Goal: Transaction & Acquisition: Purchase product/service

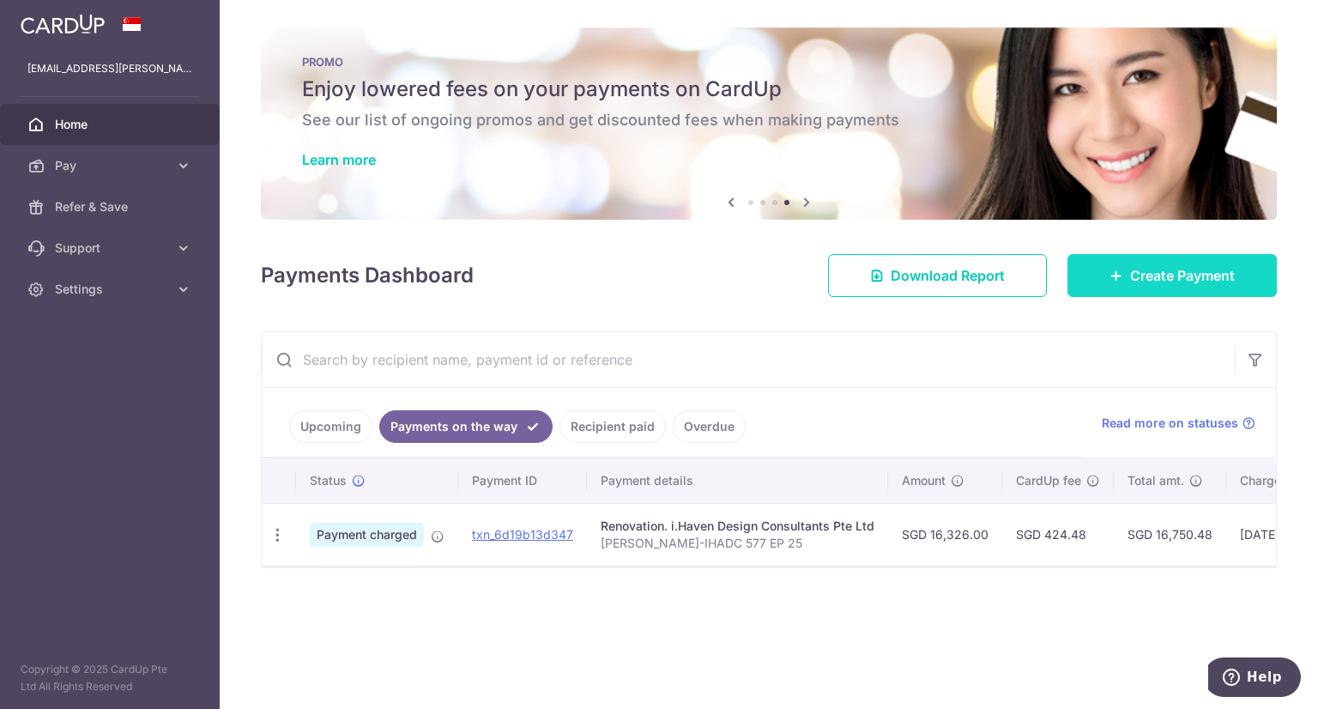
click at [1173, 275] on span "Create Payment" at bounding box center [1182, 275] width 105 height 21
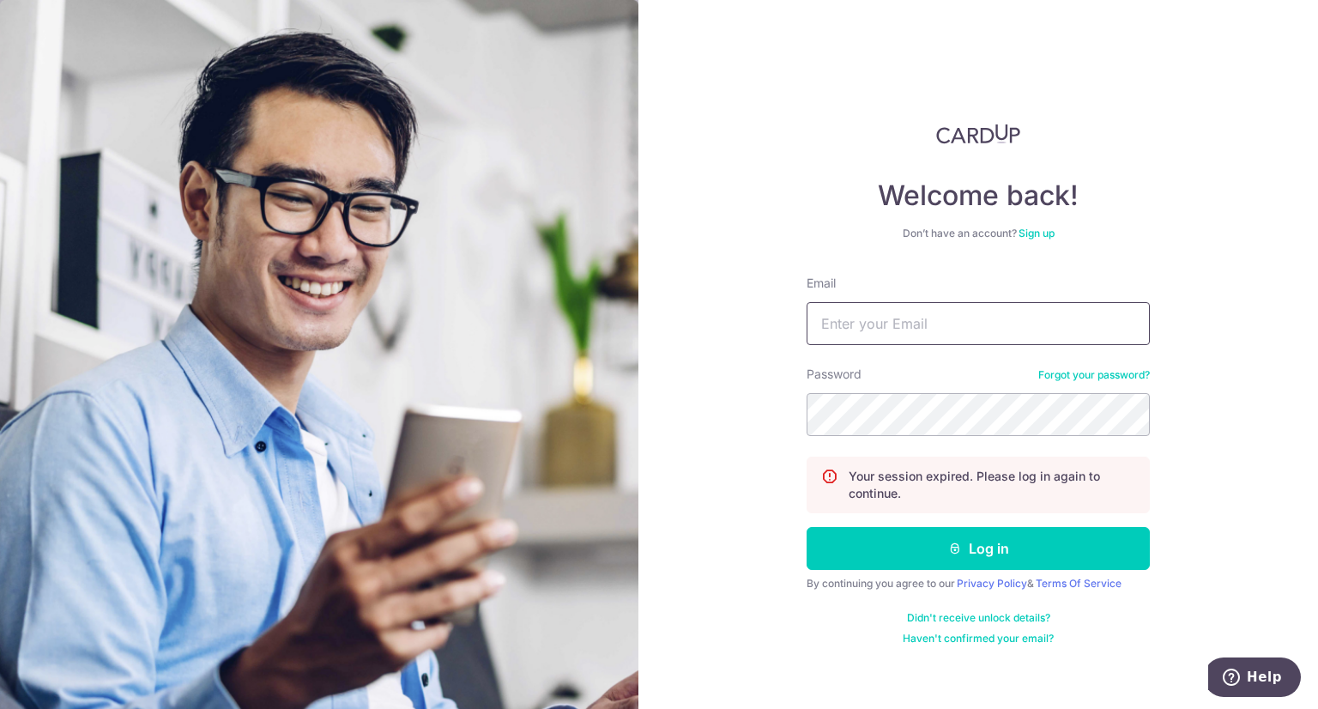
click at [944, 307] on input "Email" at bounding box center [977, 323] width 343 height 43
type input "jajabe.clarence@gmail.com"
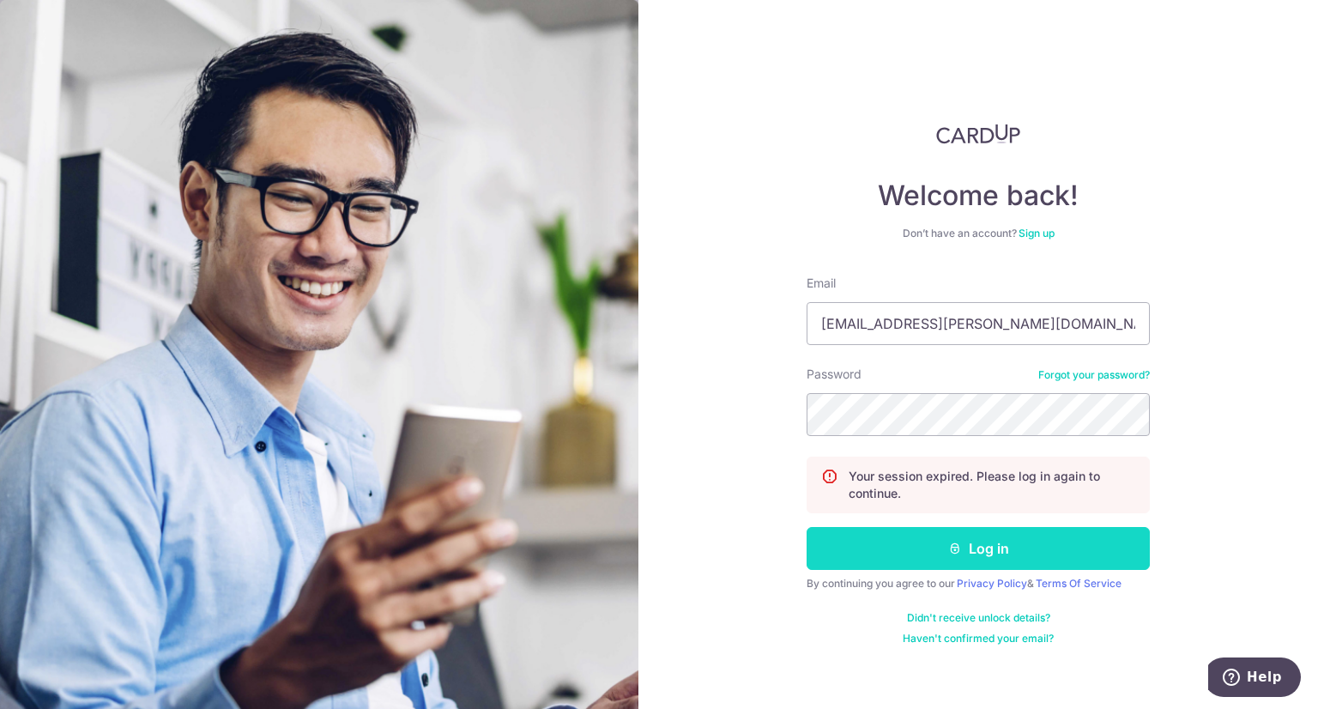
click at [967, 534] on button "Log in" at bounding box center [977, 548] width 343 height 43
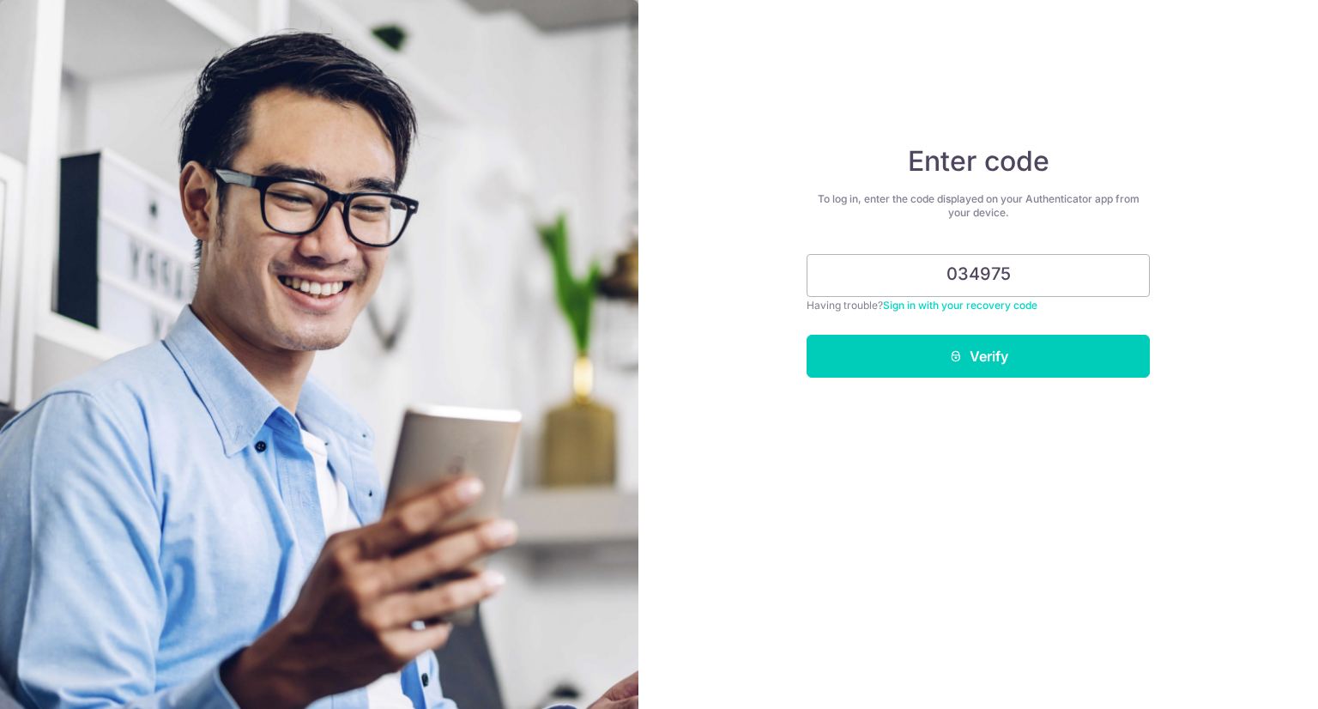
type input "034975"
click at [806, 335] on button "Verify" at bounding box center [977, 356] width 343 height 43
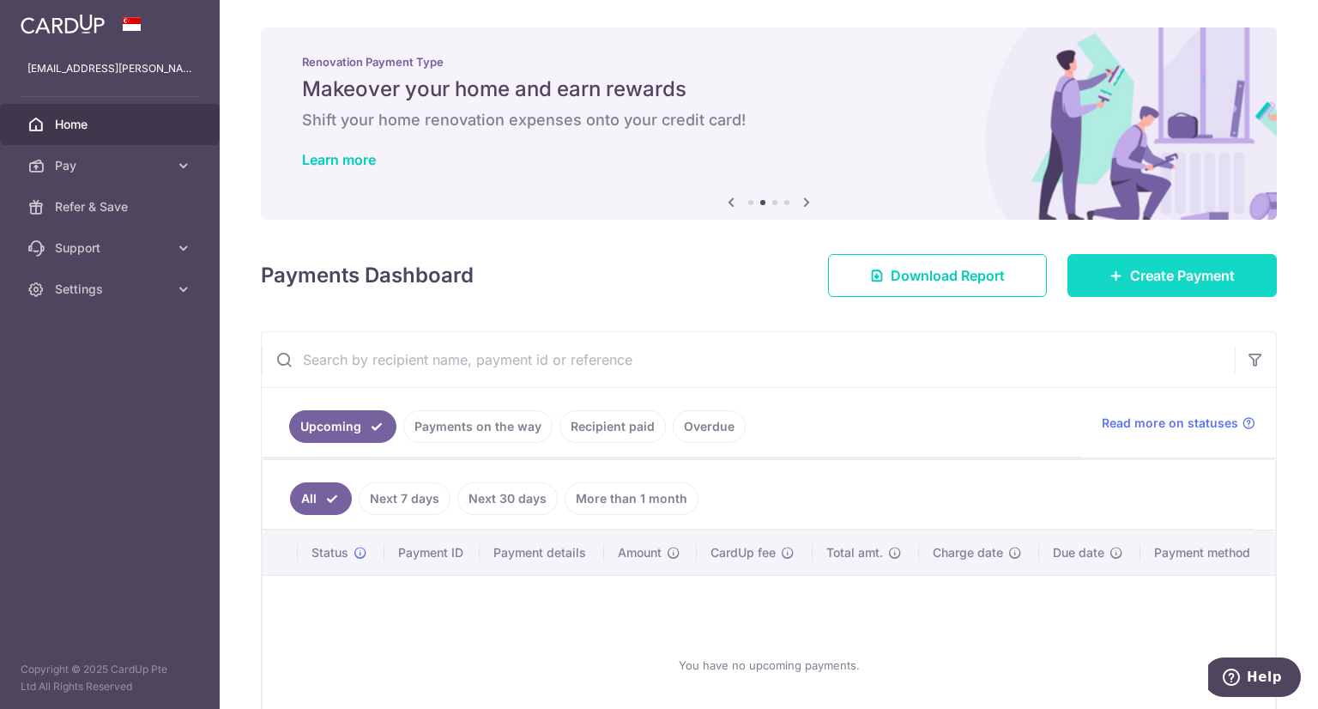
click at [1228, 276] on link "Create Payment" at bounding box center [1171, 275] width 209 height 43
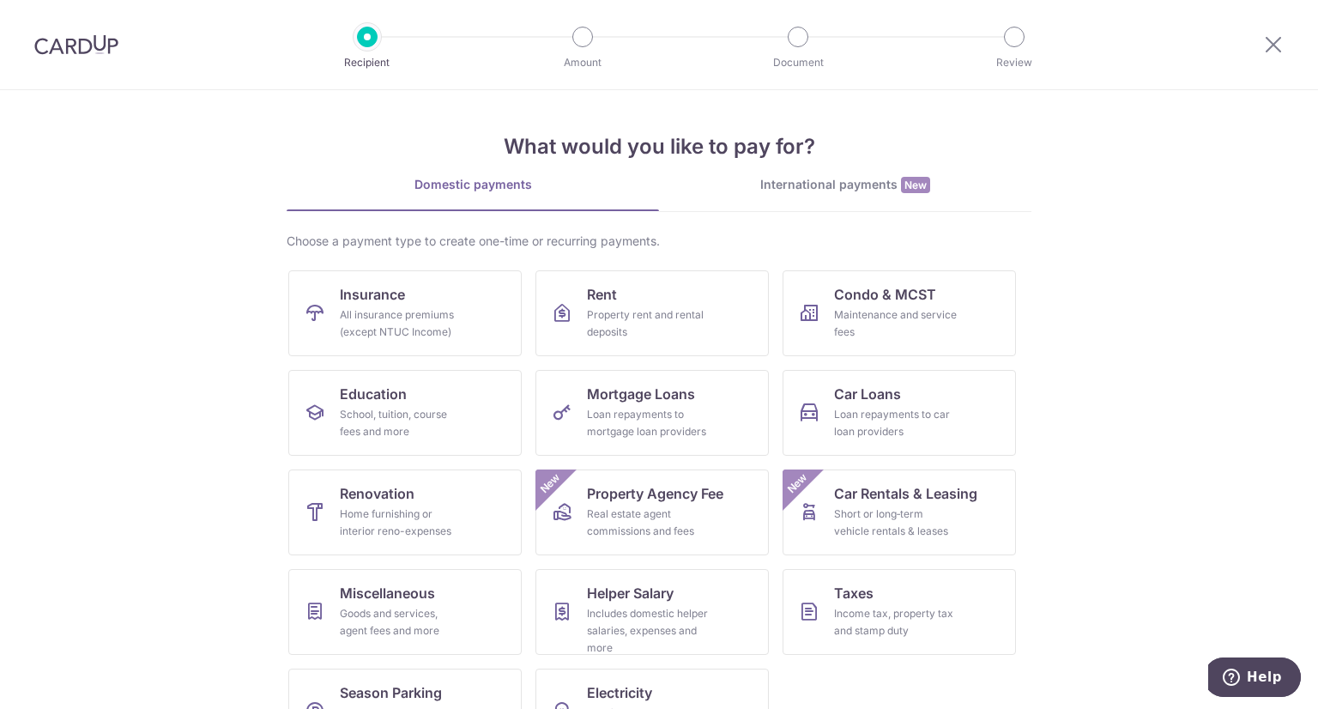
scroll to position [58, 0]
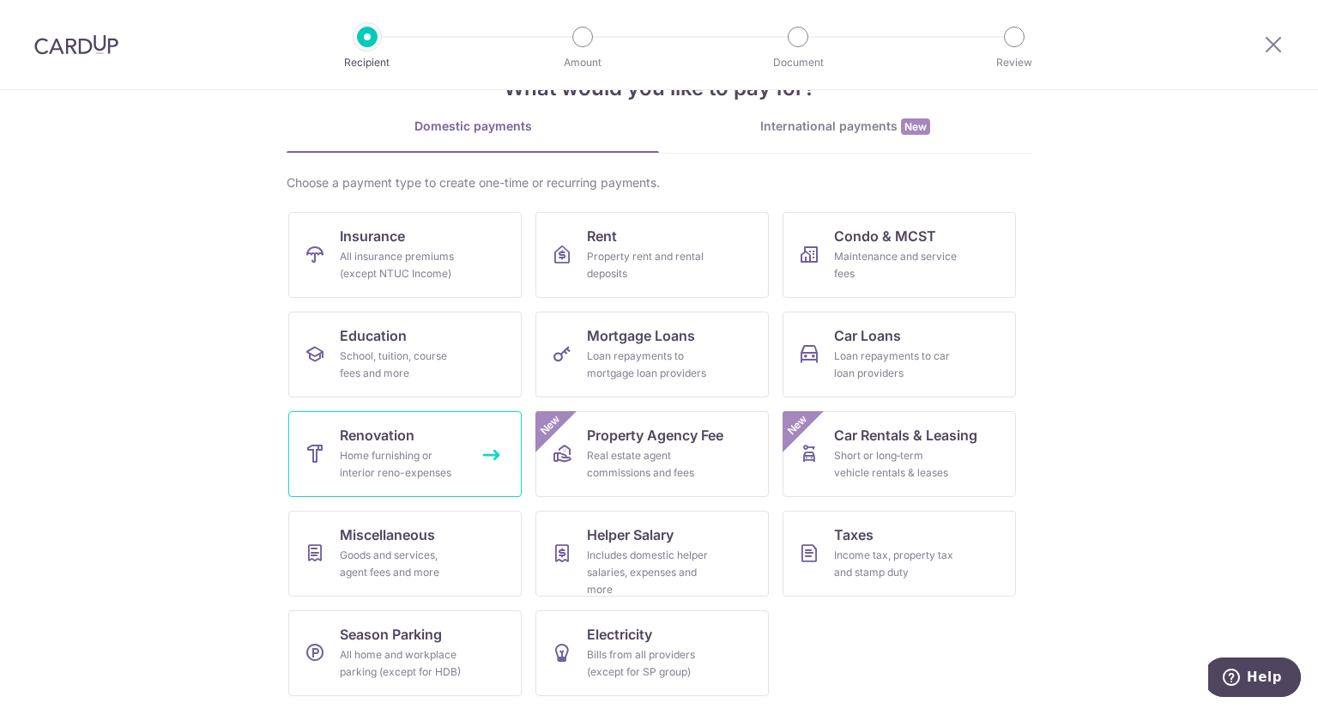
click at [379, 463] on div "Home furnishing or interior reno-expenses" at bounding box center [402, 464] width 124 height 34
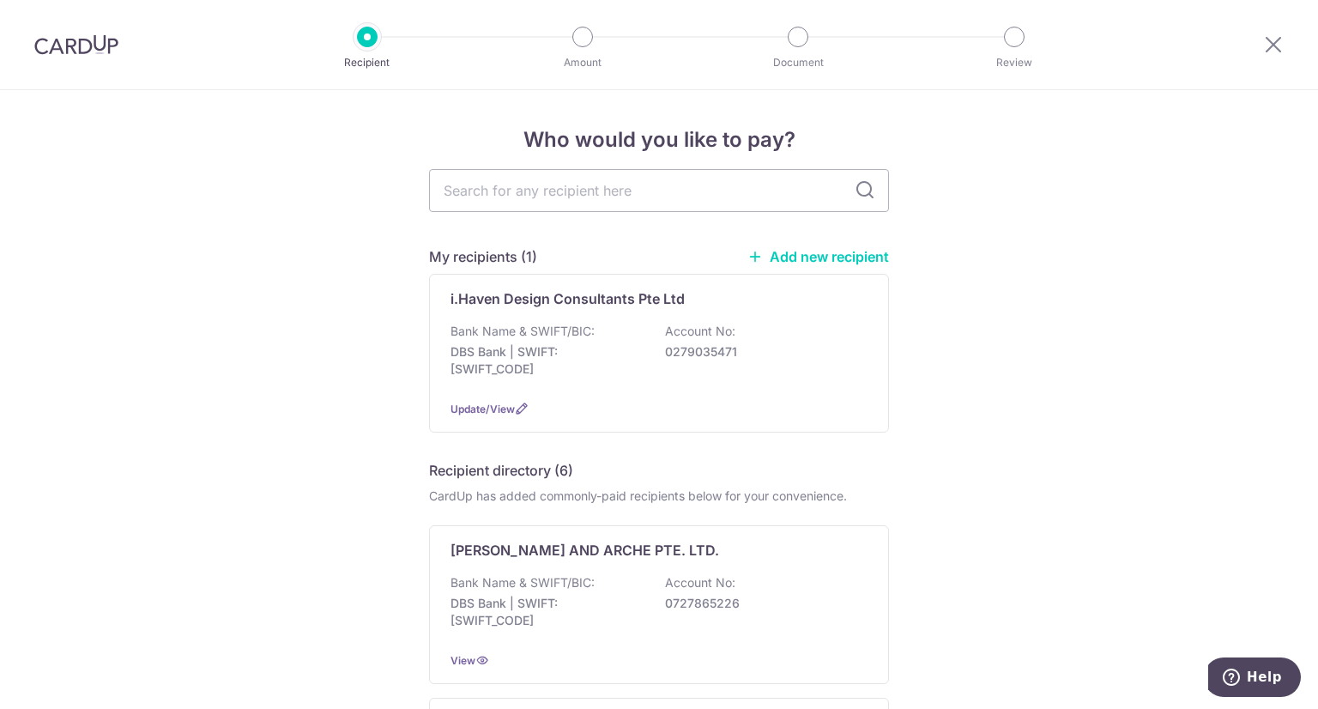
click at [801, 258] on link "Add new recipient" at bounding box center [818, 256] width 142 height 17
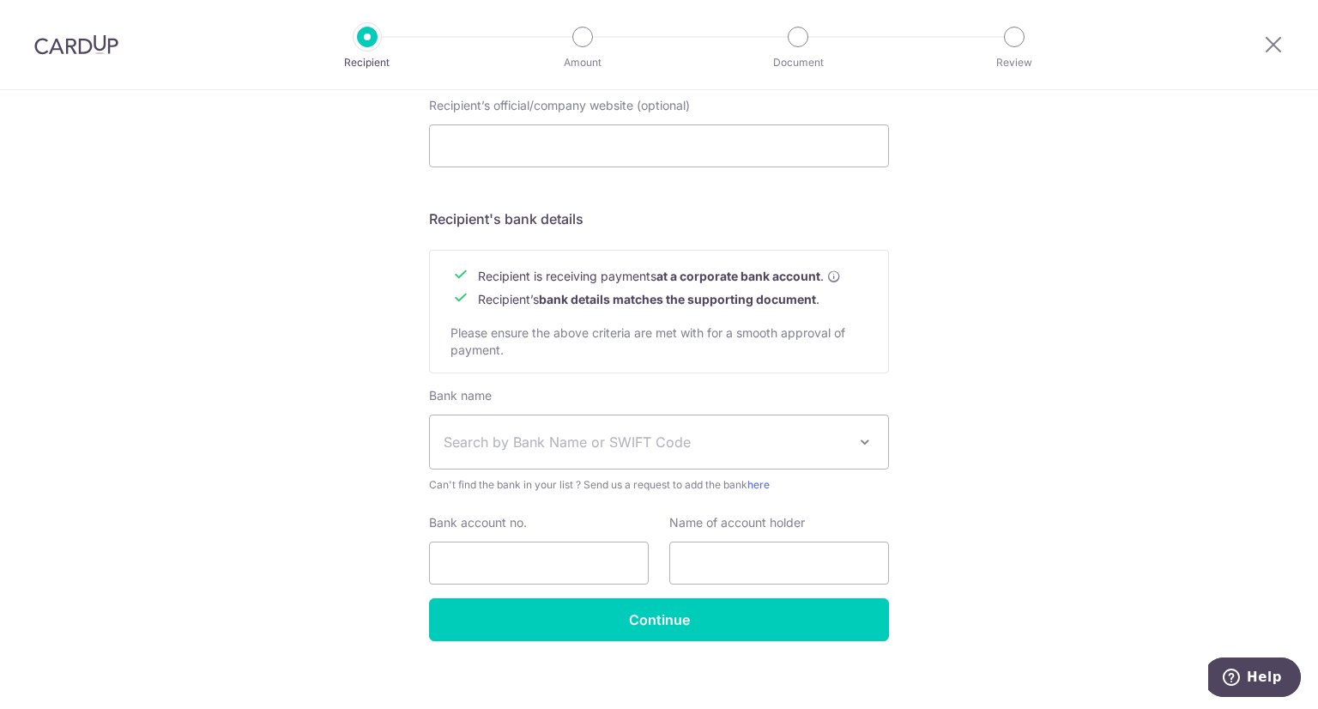
scroll to position [671, 0]
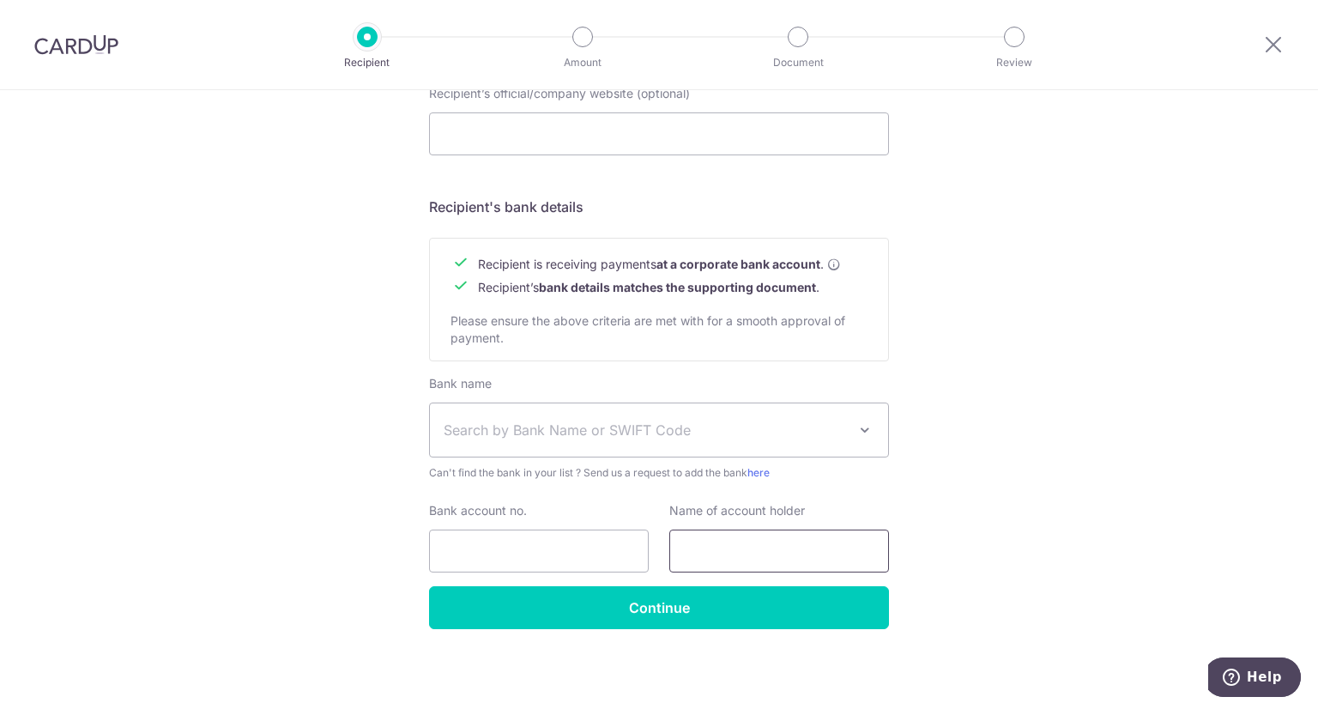
click at [734, 557] on input "text" at bounding box center [779, 550] width 220 height 43
paste input "OES CONSTRUCTION PTE LTD"
type input "OES CONSTRUCTION PTE LTD"
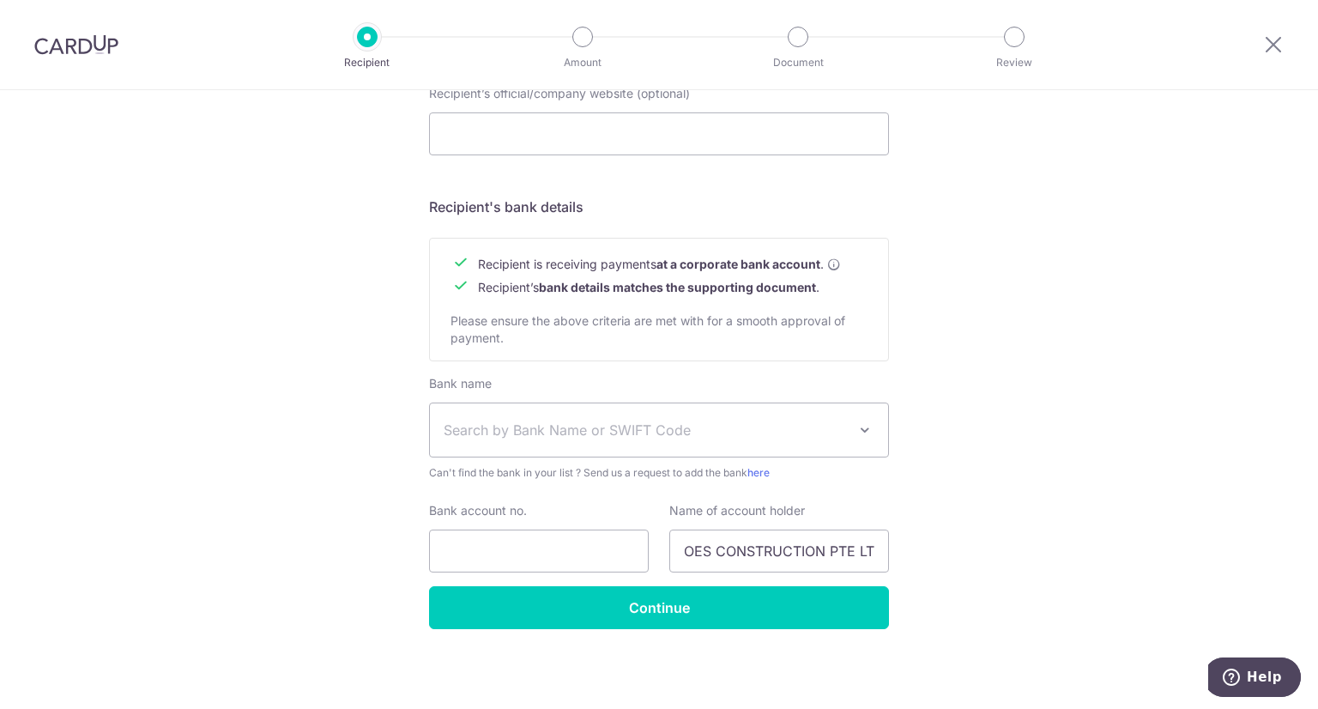
click at [546, 432] on span "Search by Bank Name or SWIFT Code" at bounding box center [644, 429] width 403 height 21
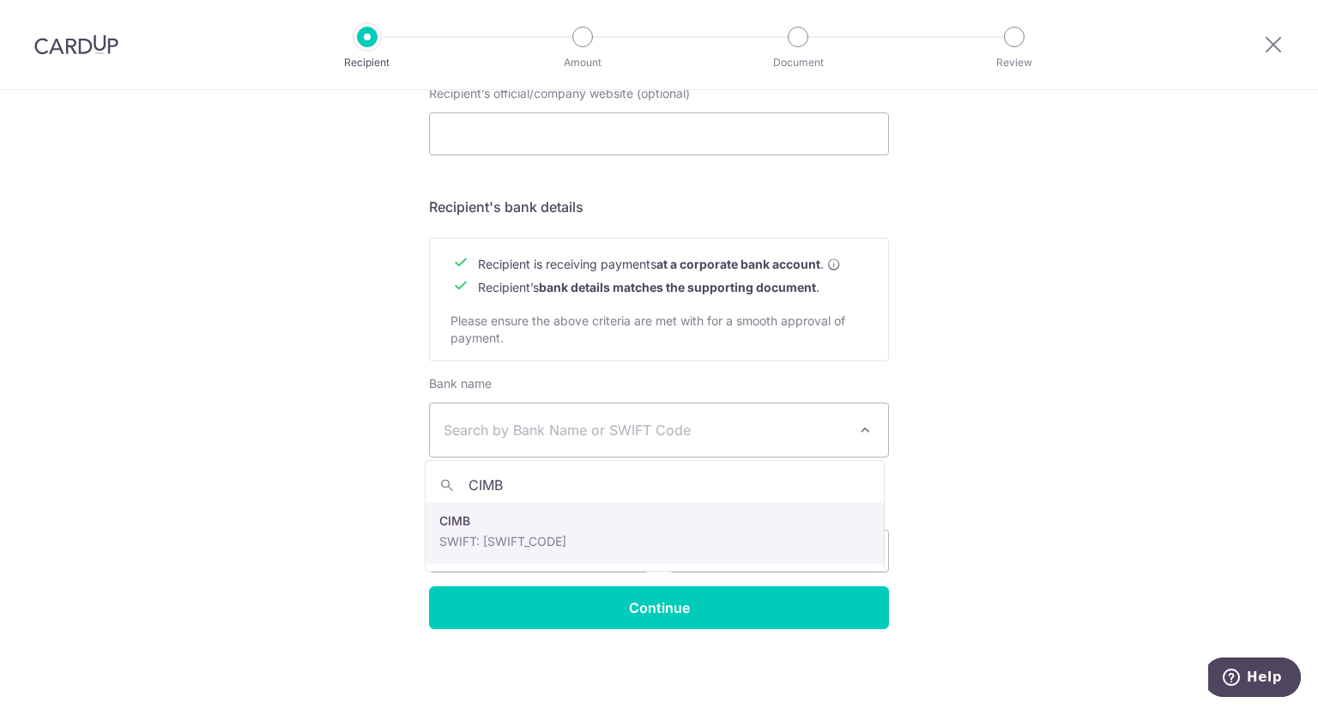
type input "CIMB"
select select "5"
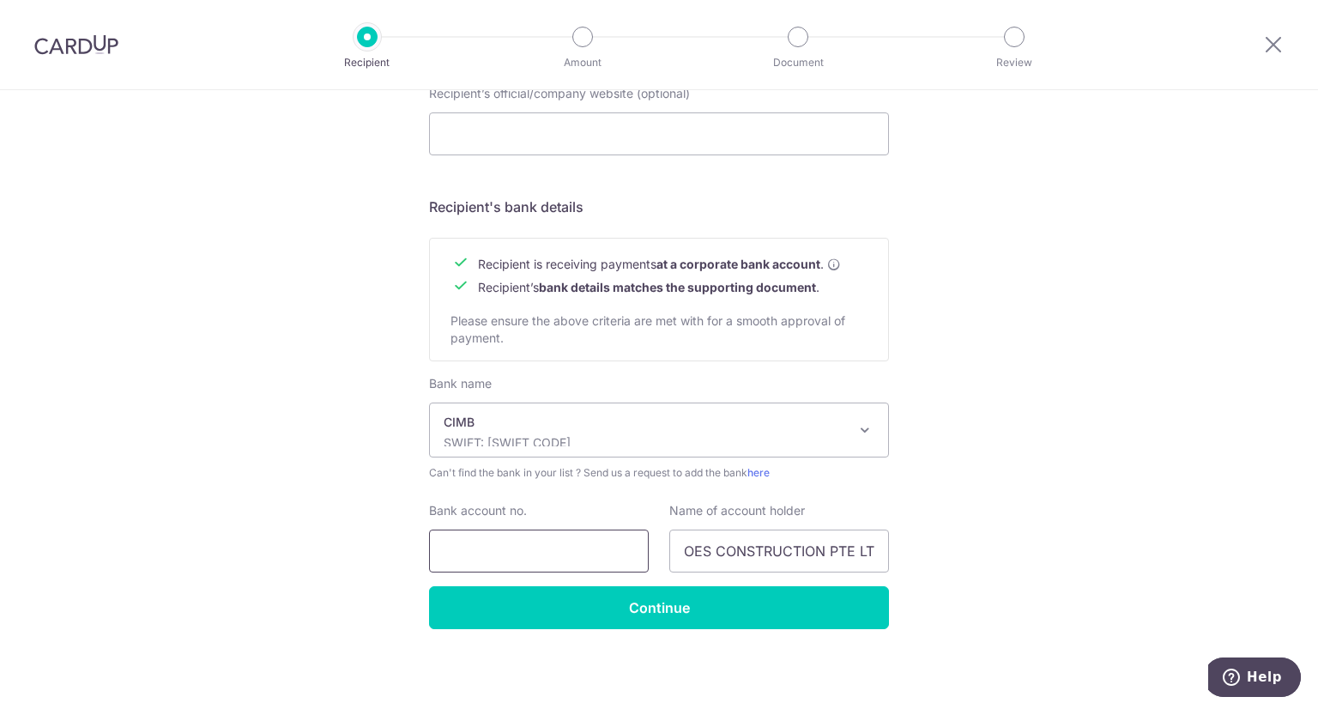
click at [549, 538] on input "Bank account no." at bounding box center [539, 550] width 220 height 43
paste input "200-0423-502"
click at [476, 553] on input "200-0423-502" at bounding box center [539, 550] width 220 height 43
click at [508, 546] on input "2000423-502" at bounding box center [539, 550] width 220 height 43
type input "2000423502"
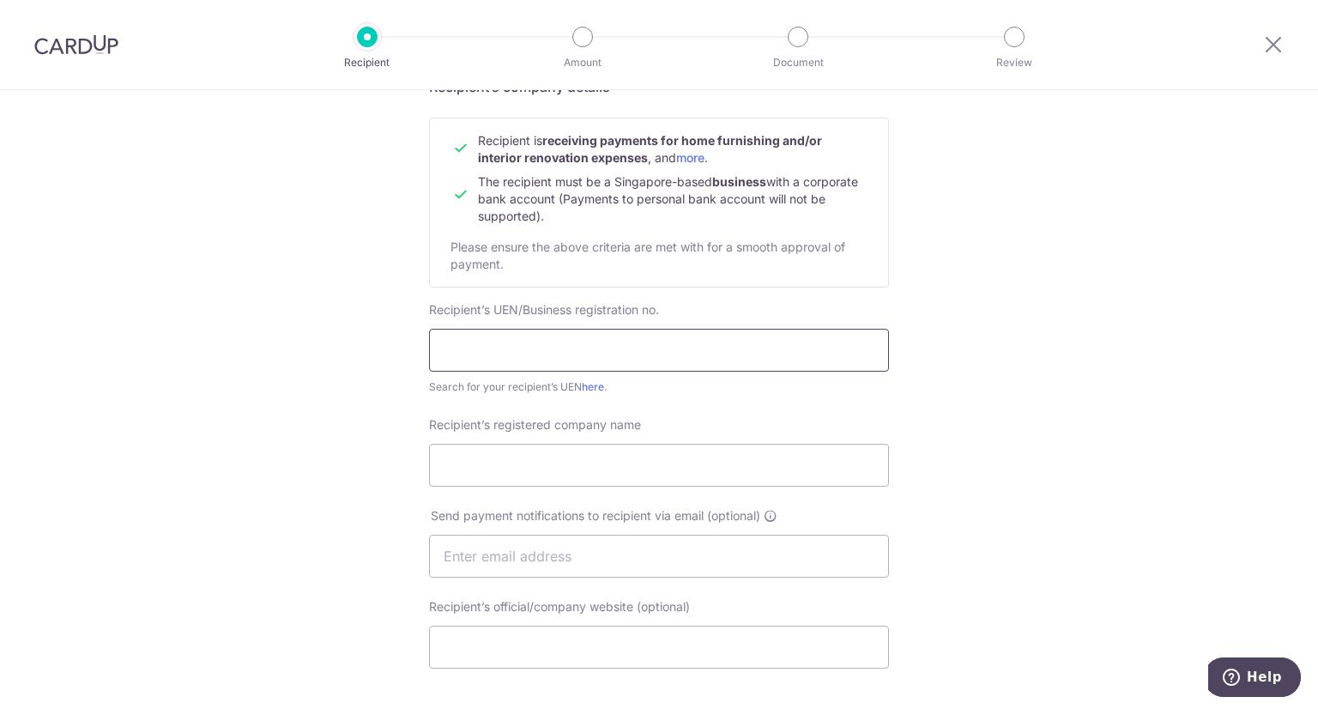
scroll to position [156, 0]
click at [537, 353] on input "text" at bounding box center [659, 351] width 460 height 43
type input "199206437C"
click at [276, 499] on div "Who would you like to pay? Your recipient does not need a CardUp account to rec…" at bounding box center [659, 579] width 1318 height 1290
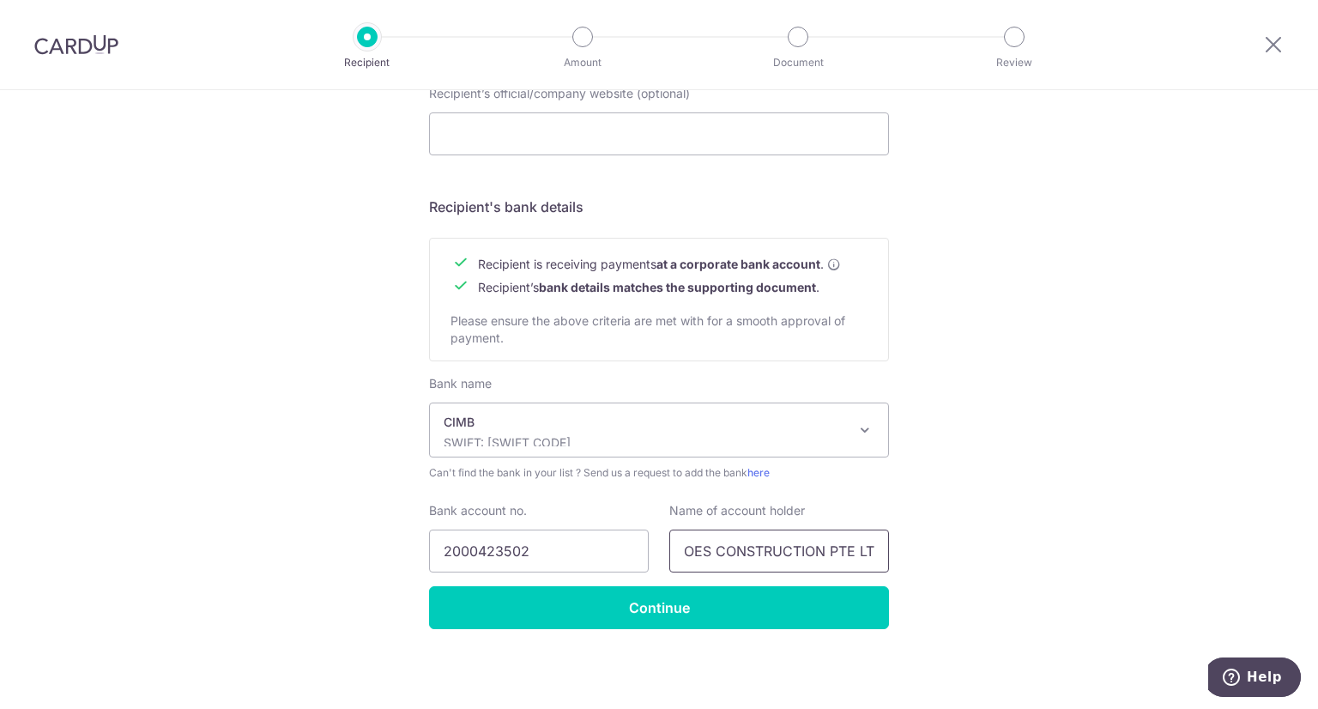
scroll to position [0, 10]
drag, startPoint x: 681, startPoint y: 552, endPoint x: 1240, endPoint y: 567, distance: 559.5
click at [1240, 567] on div "Who would you like to pay? Your recipient does not need a CardUp account to rec…" at bounding box center [659, 64] width 1318 height 1290
click at [1057, 540] on div "Who would you like to pay? Your recipient does not need a CardUp account to rec…" at bounding box center [659, 64] width 1318 height 1290
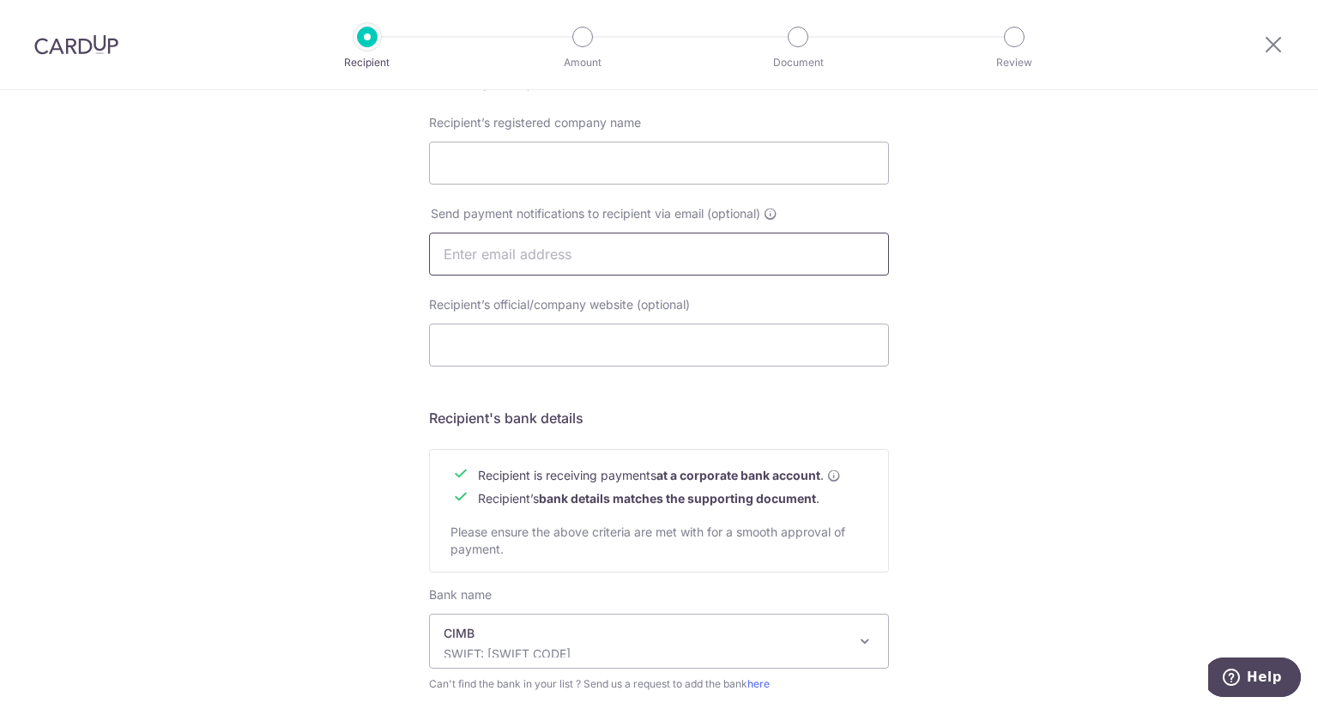
scroll to position [242, 0]
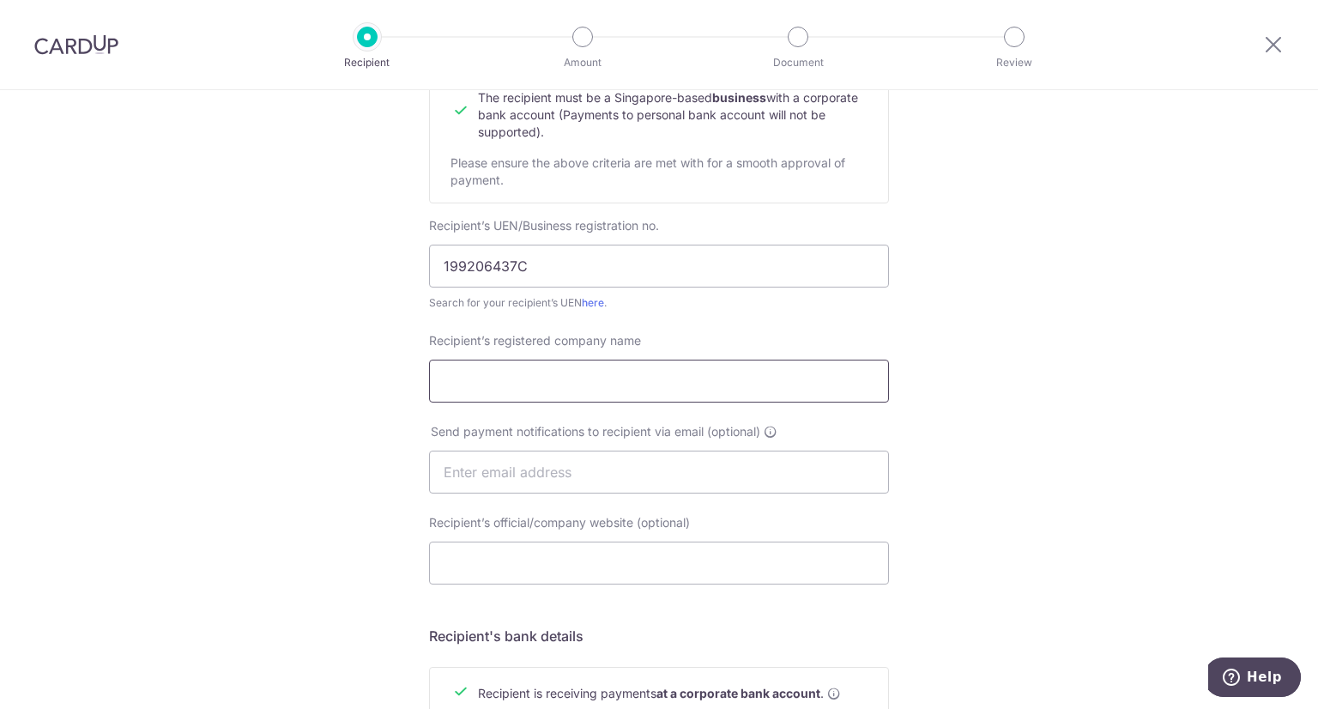
click at [508, 371] on input "Recipient’s registered company name" at bounding box center [659, 380] width 460 height 43
paste input "OES CONSTRUCTION PTE LTD"
type input "OES CONSTRUCTION PTE LTD"
click at [348, 468] on div "Who would you like to pay? Your recipient does not need a CardUp account to rec…" at bounding box center [659, 493] width 1318 height 1290
click at [674, 474] on input "text" at bounding box center [659, 471] width 460 height 43
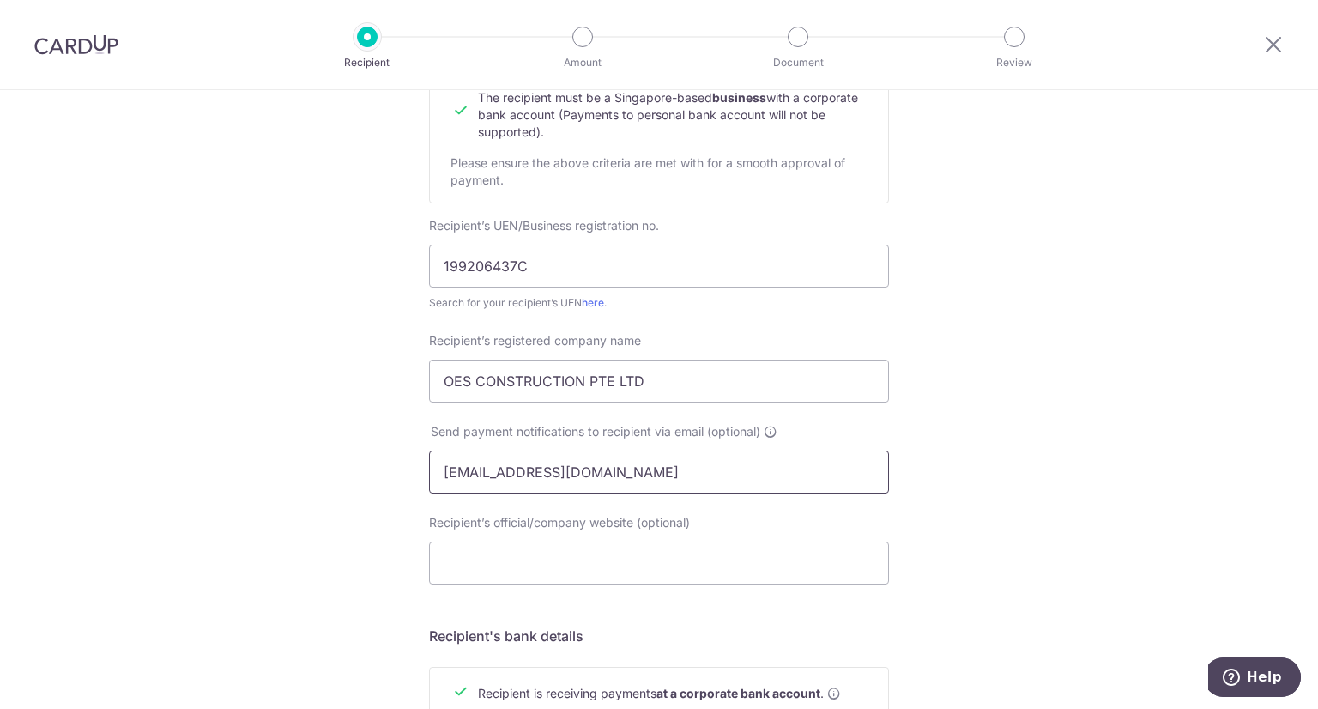
type input "wjun.hia@gmail.com"
click at [343, 418] on div "Who would you like to pay? Your recipient does not need a CardUp account to rec…" at bounding box center [659, 493] width 1318 height 1290
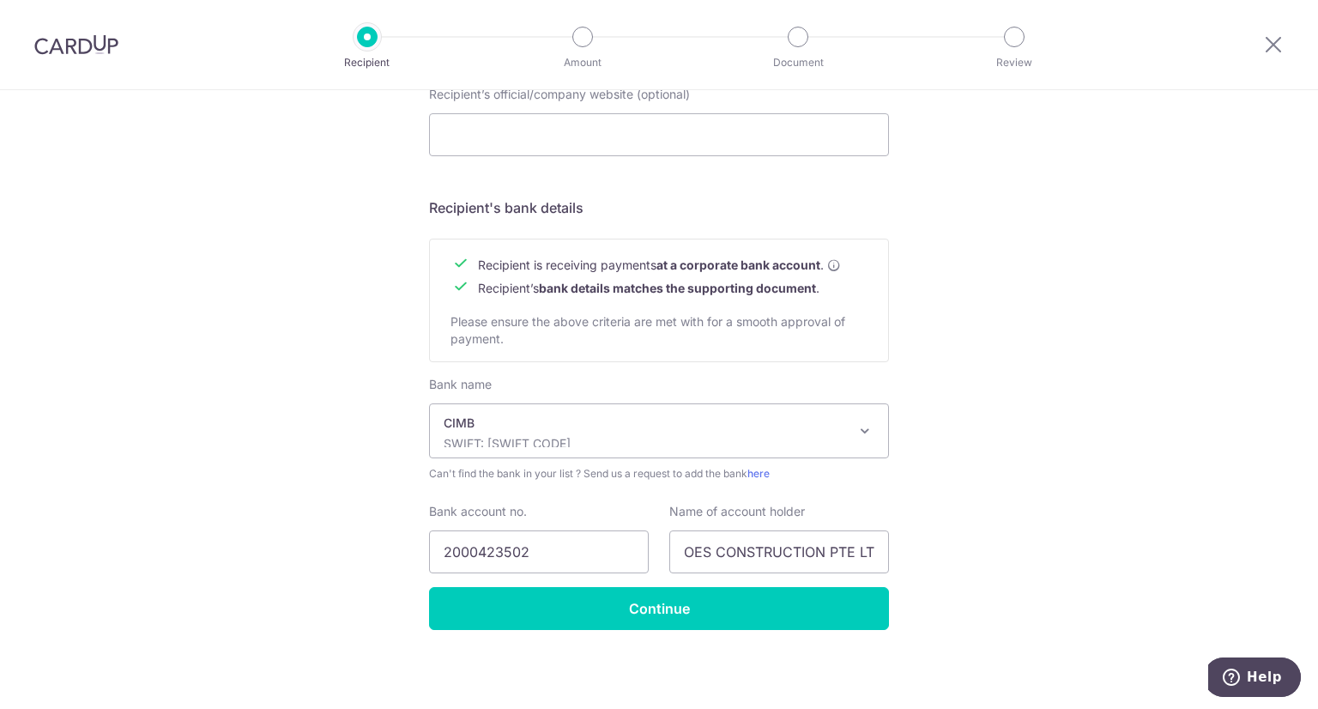
scroll to position [671, 0]
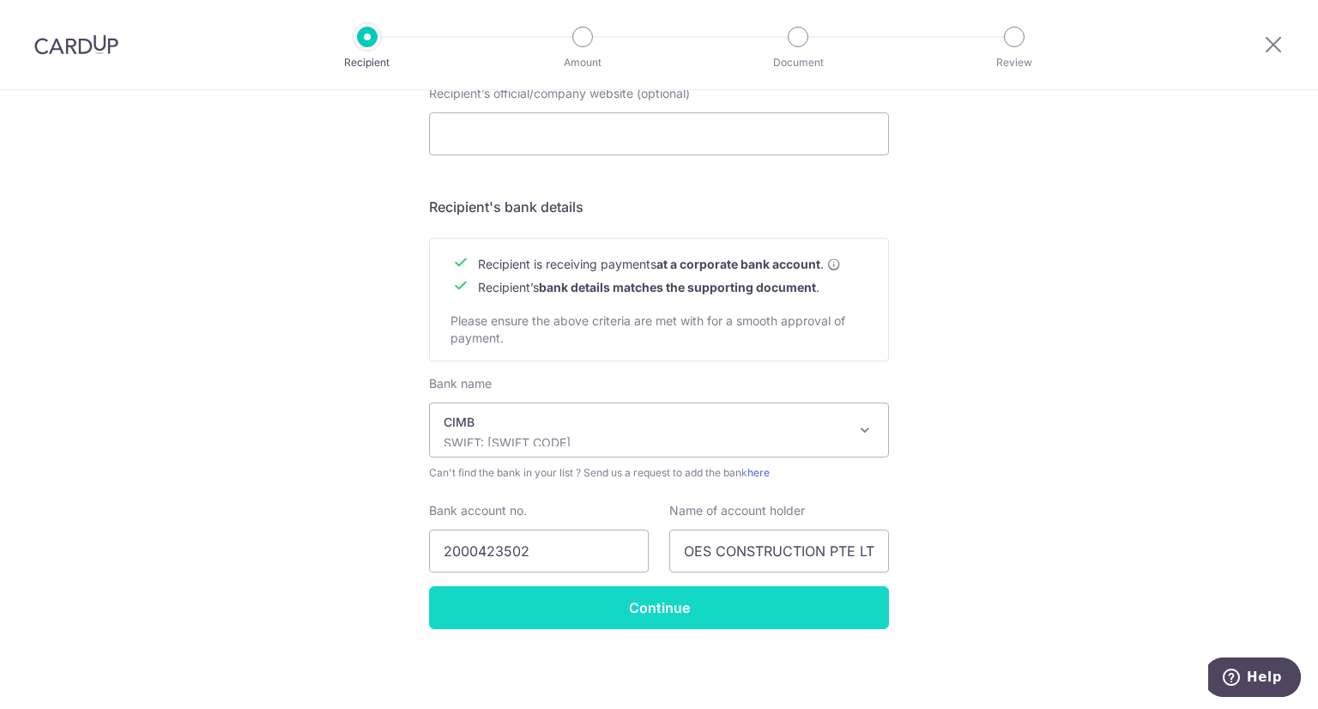
click at [728, 615] on input "Continue" at bounding box center [659, 607] width 460 height 43
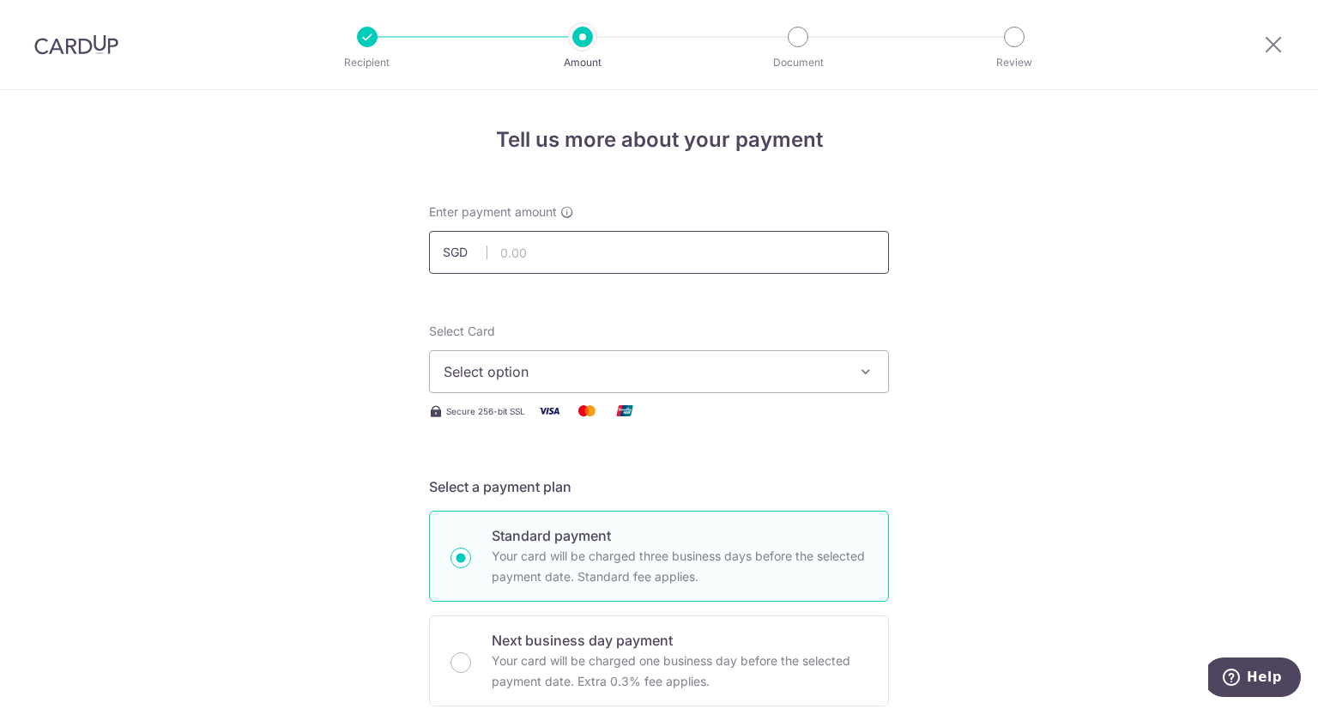
click at [570, 250] on input "text" at bounding box center [659, 252] width 460 height 43
type input "1,071.25"
click at [621, 377] on span "Select option" at bounding box center [643, 371] width 400 height 21
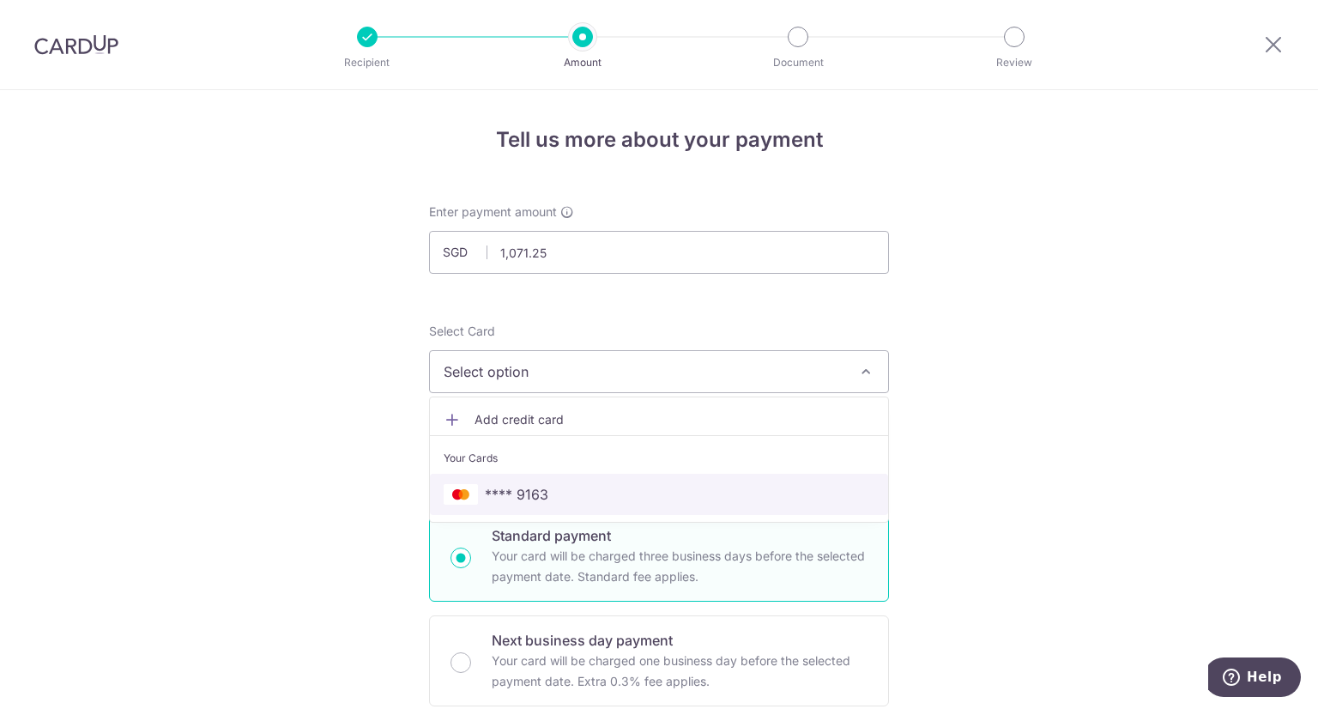
click at [536, 485] on span "**** 9163" at bounding box center [516, 494] width 63 height 21
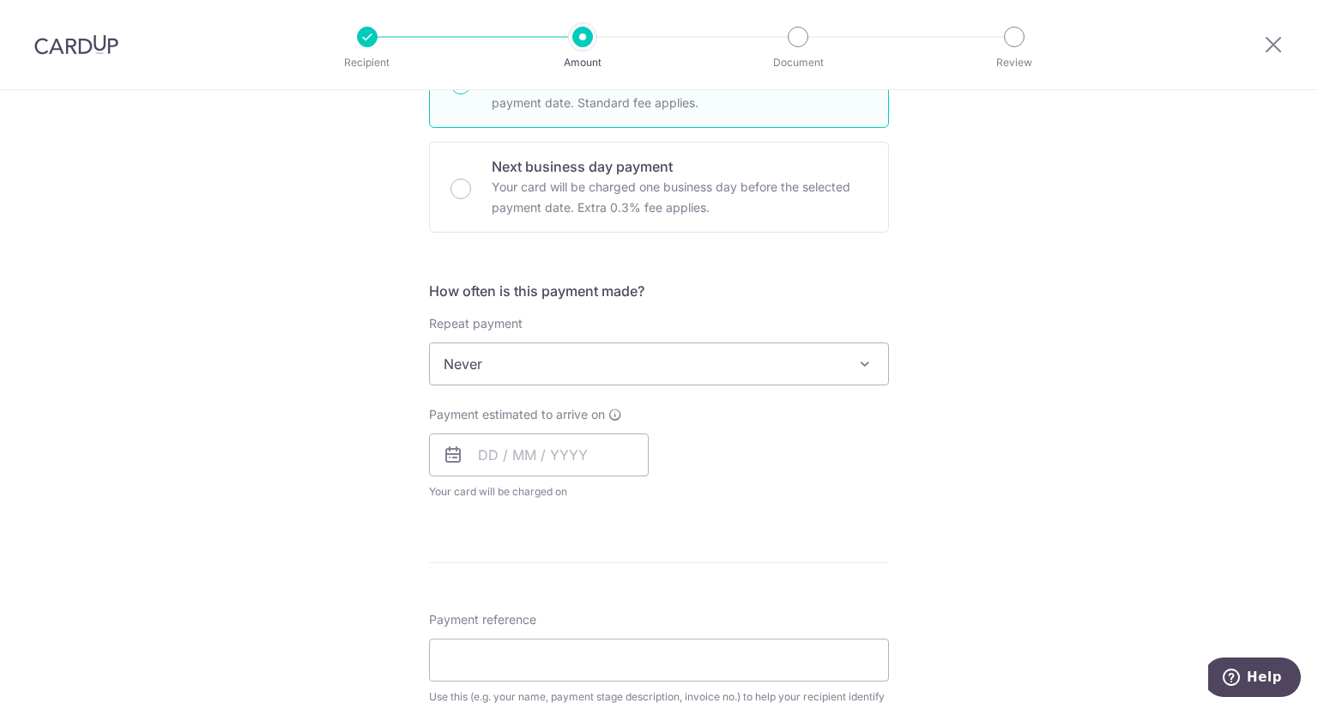
scroll to position [515, 0]
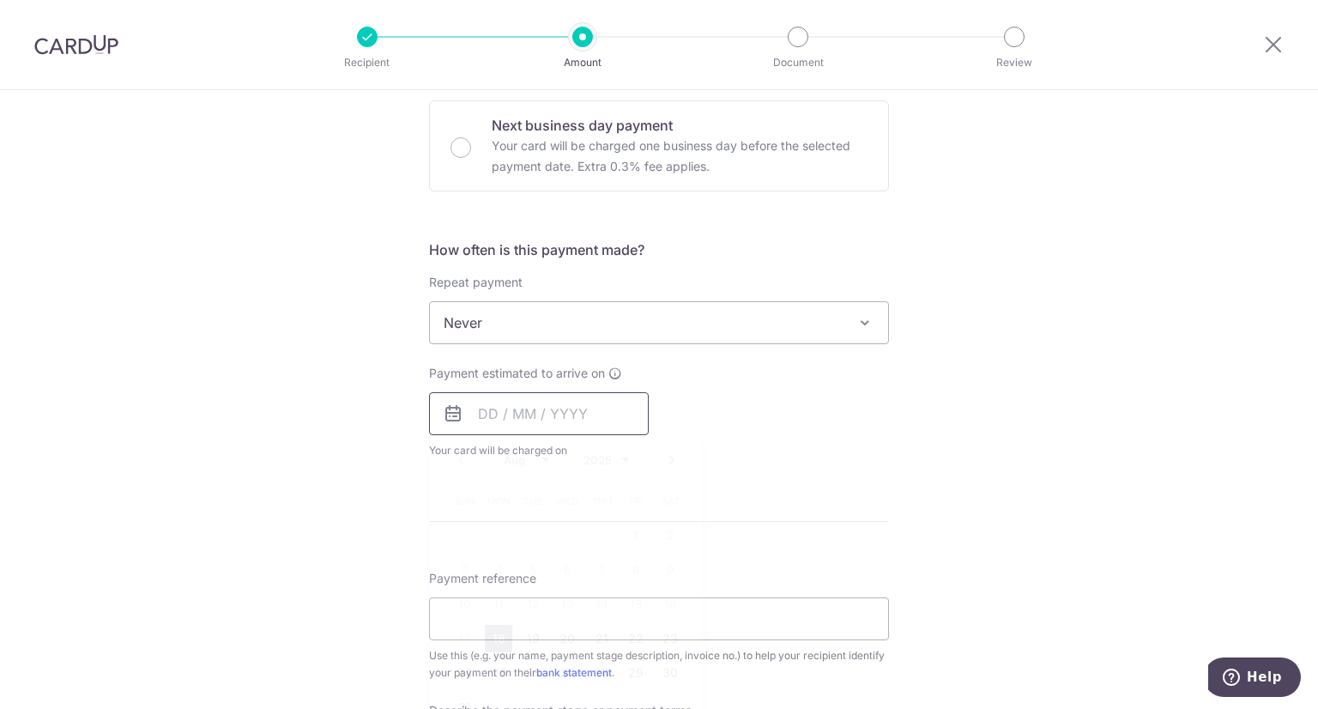
click at [522, 416] on input "text" at bounding box center [539, 413] width 220 height 43
click at [488, 638] on link "18" at bounding box center [498, 637] width 27 height 27
type input "[DATE]"
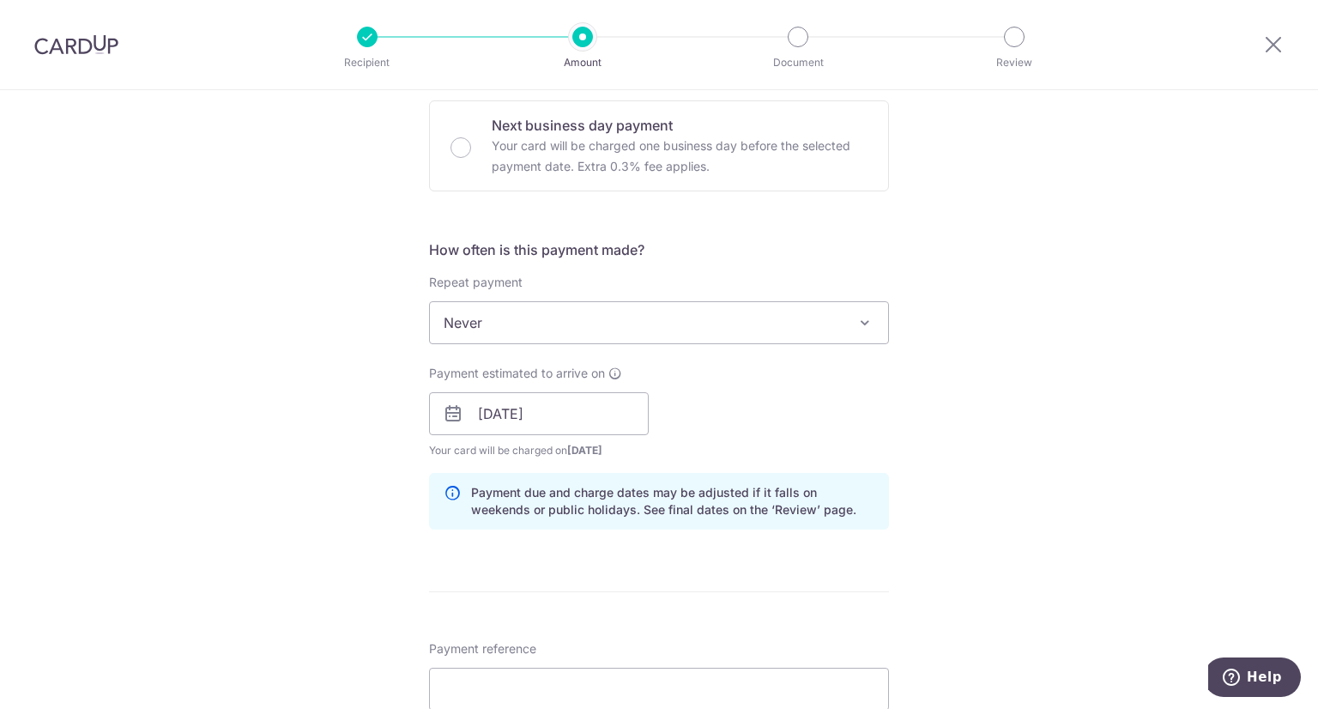
click at [332, 499] on div "Tell us more about your payment Enter payment amount SGD 1,071.25 1071.25 Recip…" at bounding box center [659, 443] width 1318 height 1737
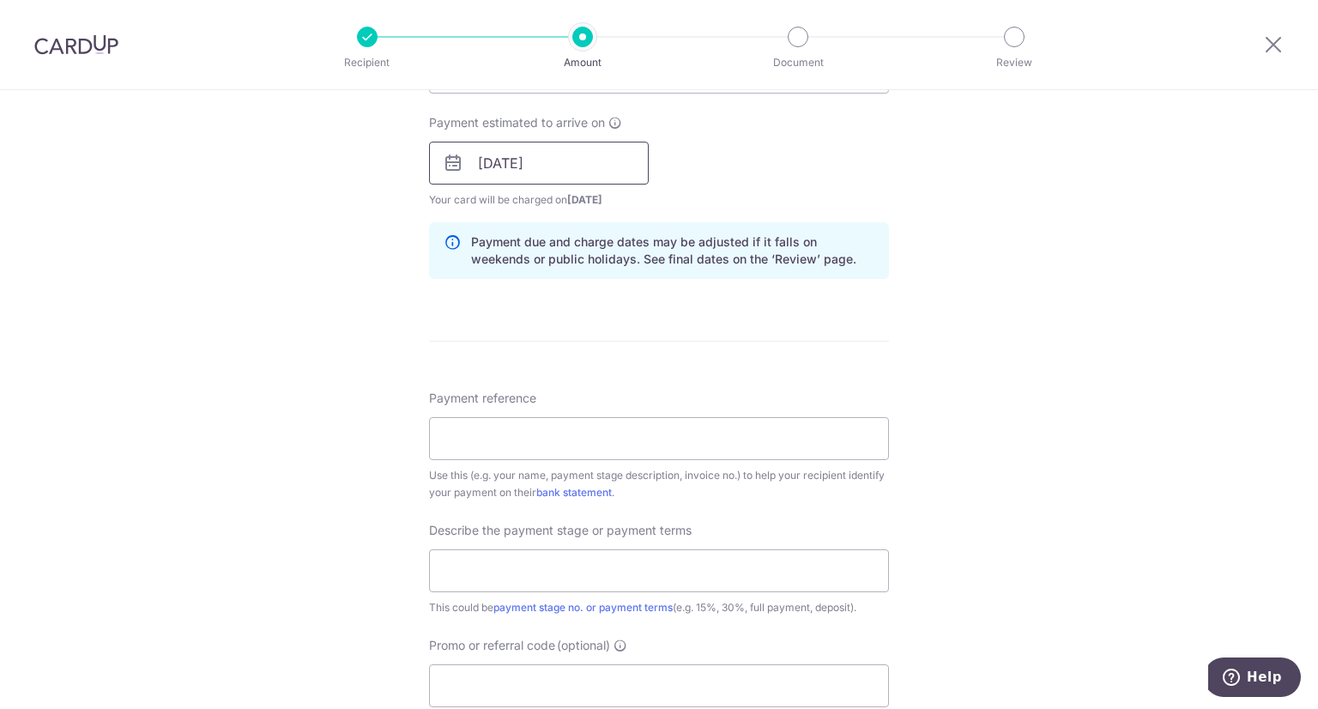
scroll to position [772, 0]
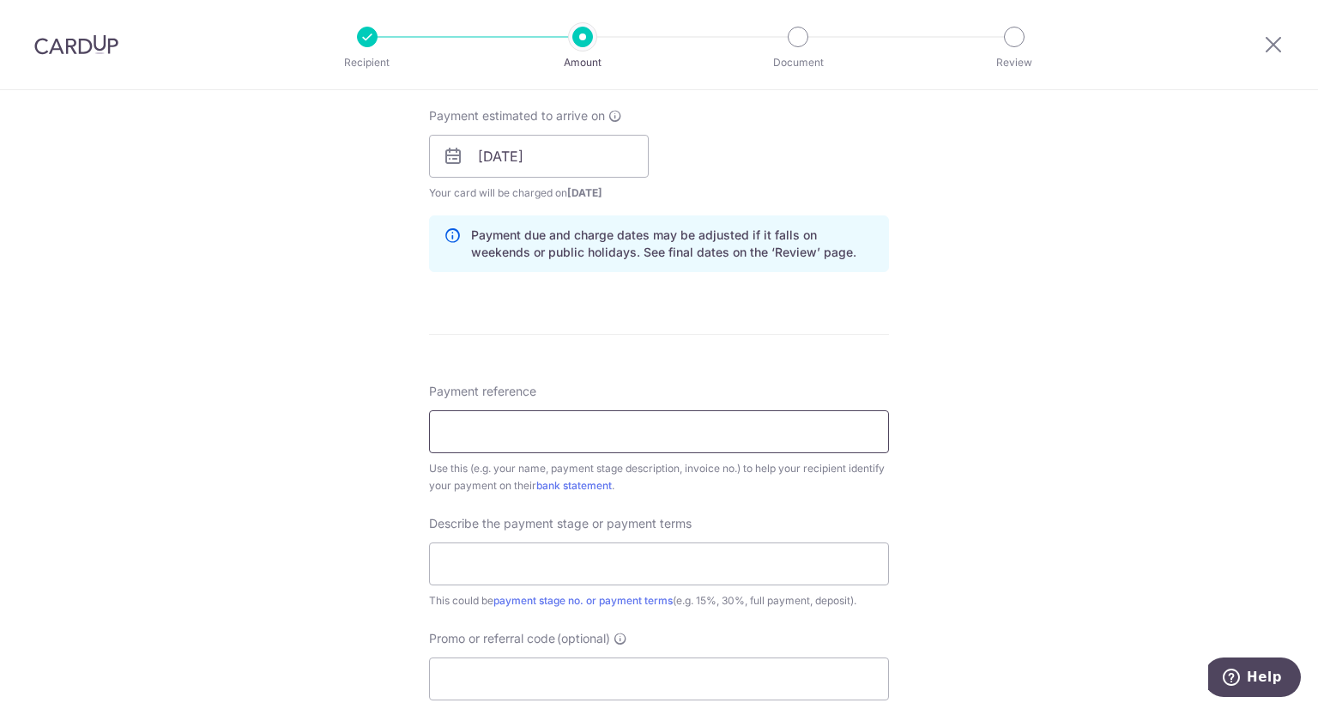
click at [543, 425] on input "Payment reference" at bounding box center [659, 431] width 460 height 43
click at [262, 558] on div "Tell us more about your payment Enter payment amount SGD 1,071.25 1071.25 Recip…" at bounding box center [659, 186] width 1318 height 1737
click at [443, 430] on input "SDO25-001804" at bounding box center [659, 431] width 460 height 43
type input "CLARENCE SDO25-001804"
click at [318, 427] on div "Tell us more about your payment Enter payment amount SGD 1,071.25 1071.25 Recip…" at bounding box center [659, 186] width 1318 height 1737
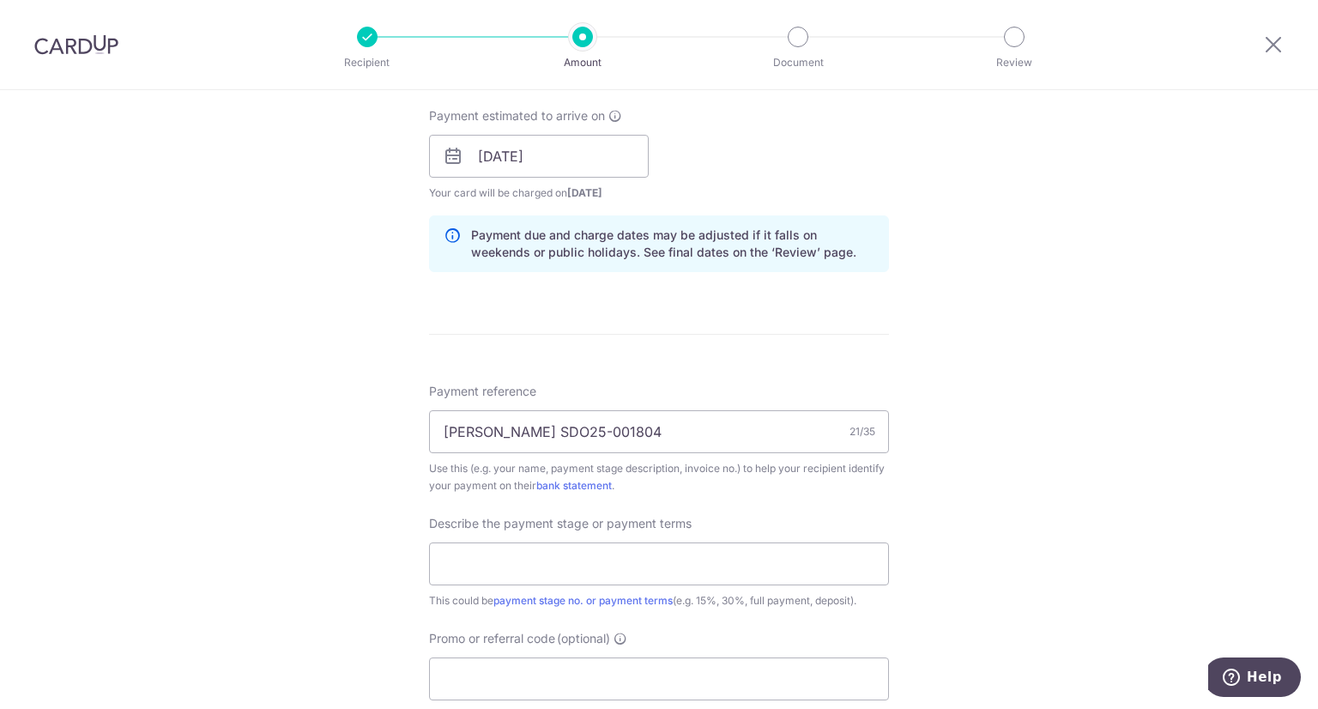
click at [384, 447] on div "Tell us more about your payment Enter payment amount SGD 1,071.25 1071.25 Recip…" at bounding box center [659, 186] width 1318 height 1737
click at [357, 594] on div "Tell us more about your payment Enter payment amount SGD 1,071.25 1071.25 Recip…" at bounding box center [659, 186] width 1318 height 1737
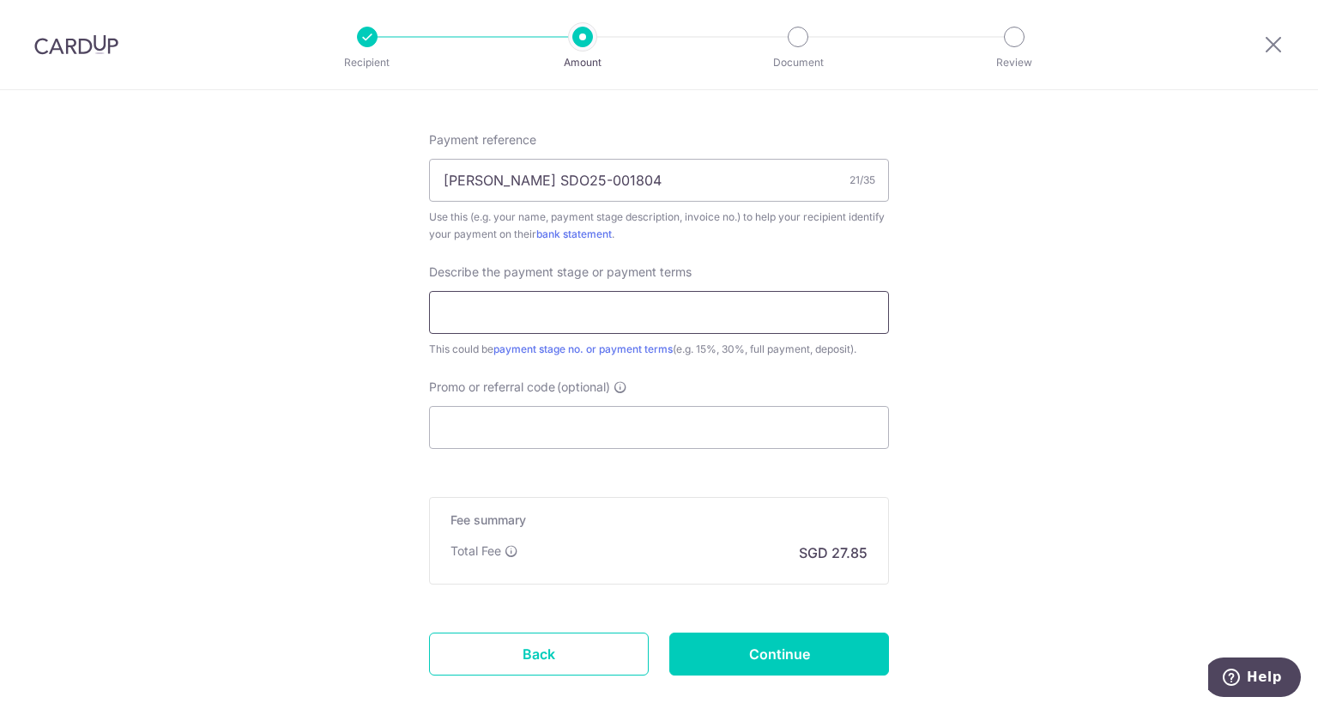
scroll to position [1116, 0]
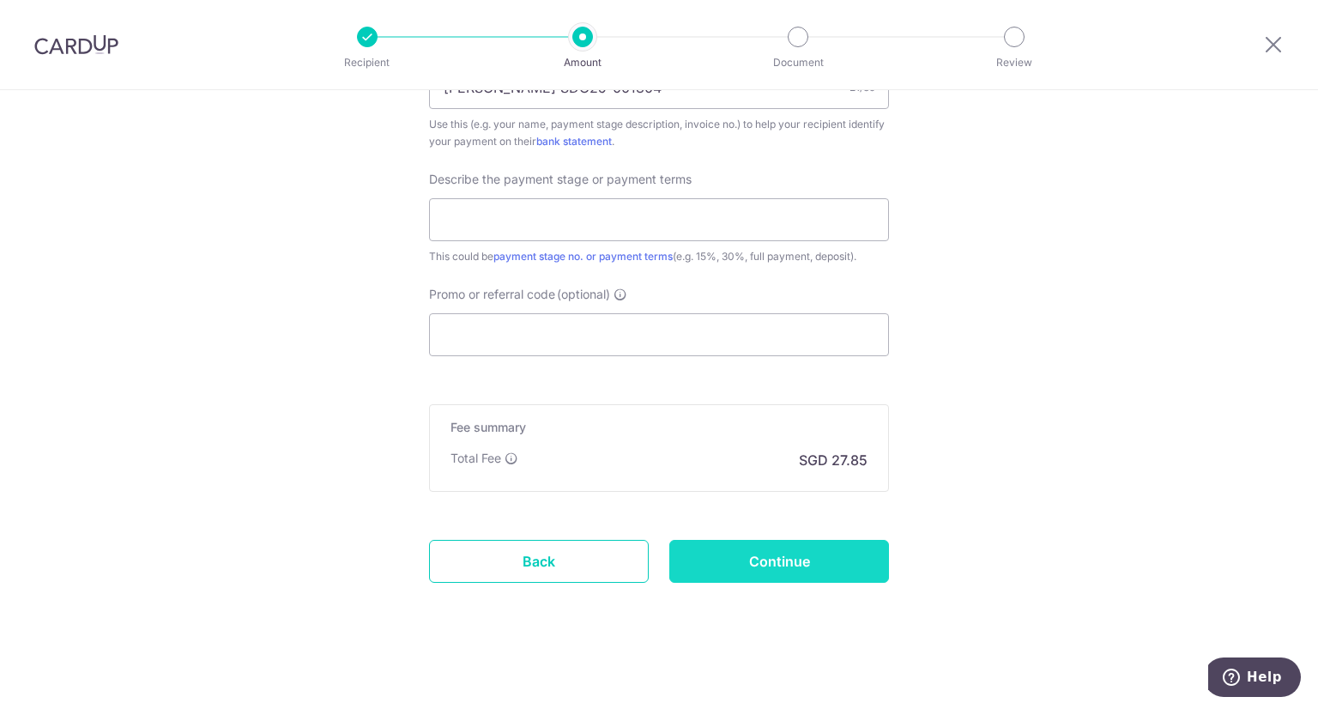
click at [752, 567] on input "Continue" at bounding box center [779, 561] width 220 height 43
type input "Create Schedule"
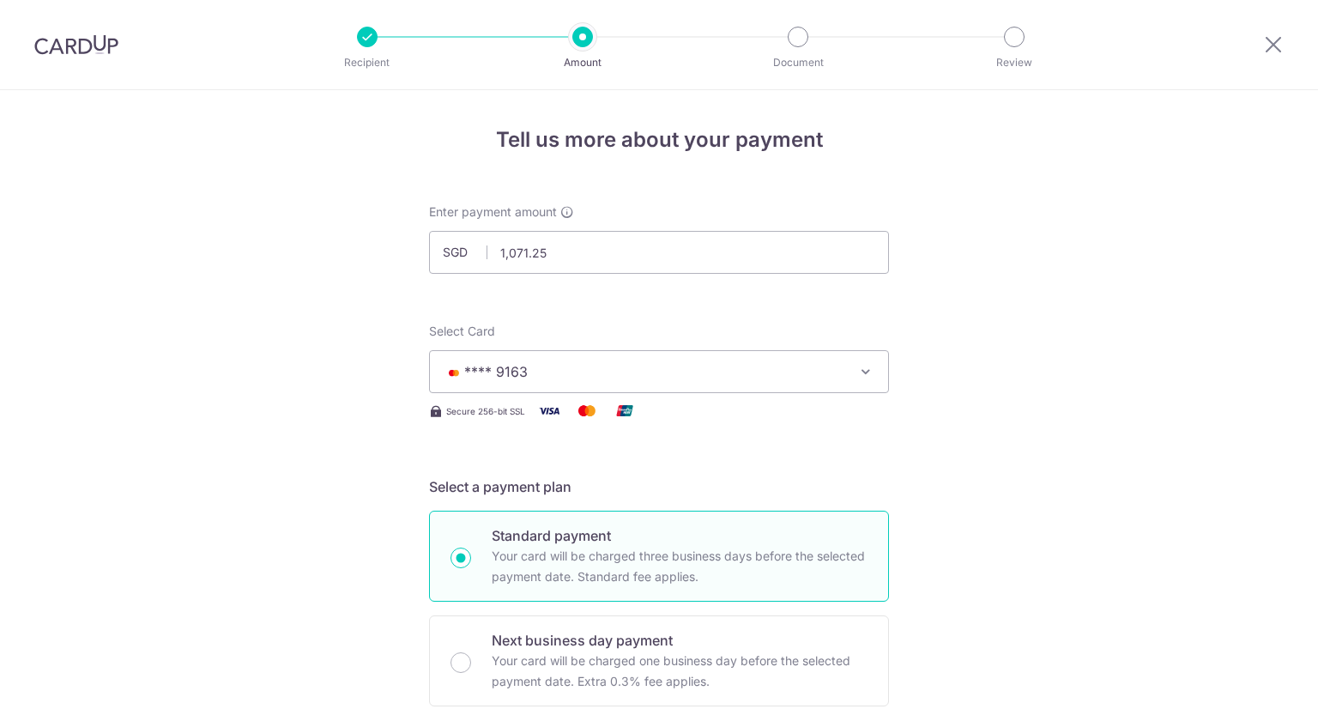
scroll to position [1140, 0]
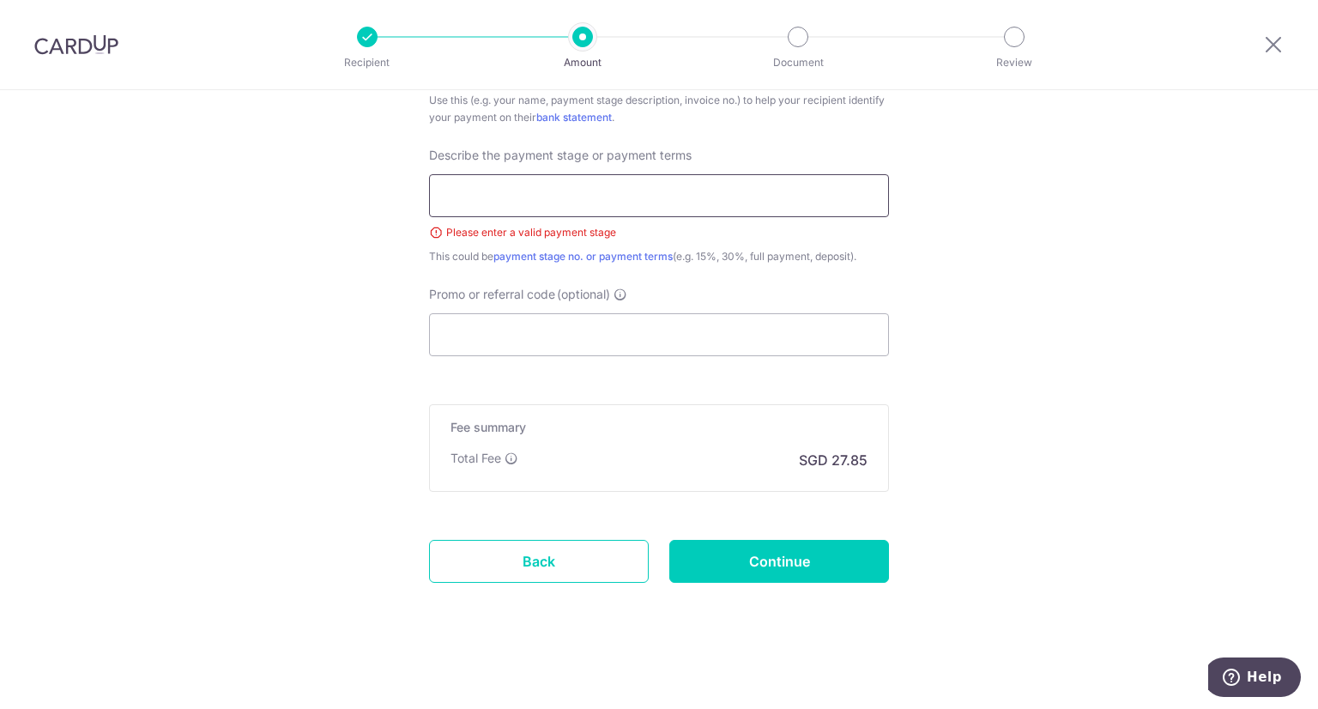
click at [594, 201] on input "text" at bounding box center [659, 195] width 460 height 43
type input "FULL PAYMENT"
click at [786, 548] on input "Continue" at bounding box center [779, 561] width 220 height 43
type input "Create Schedule"
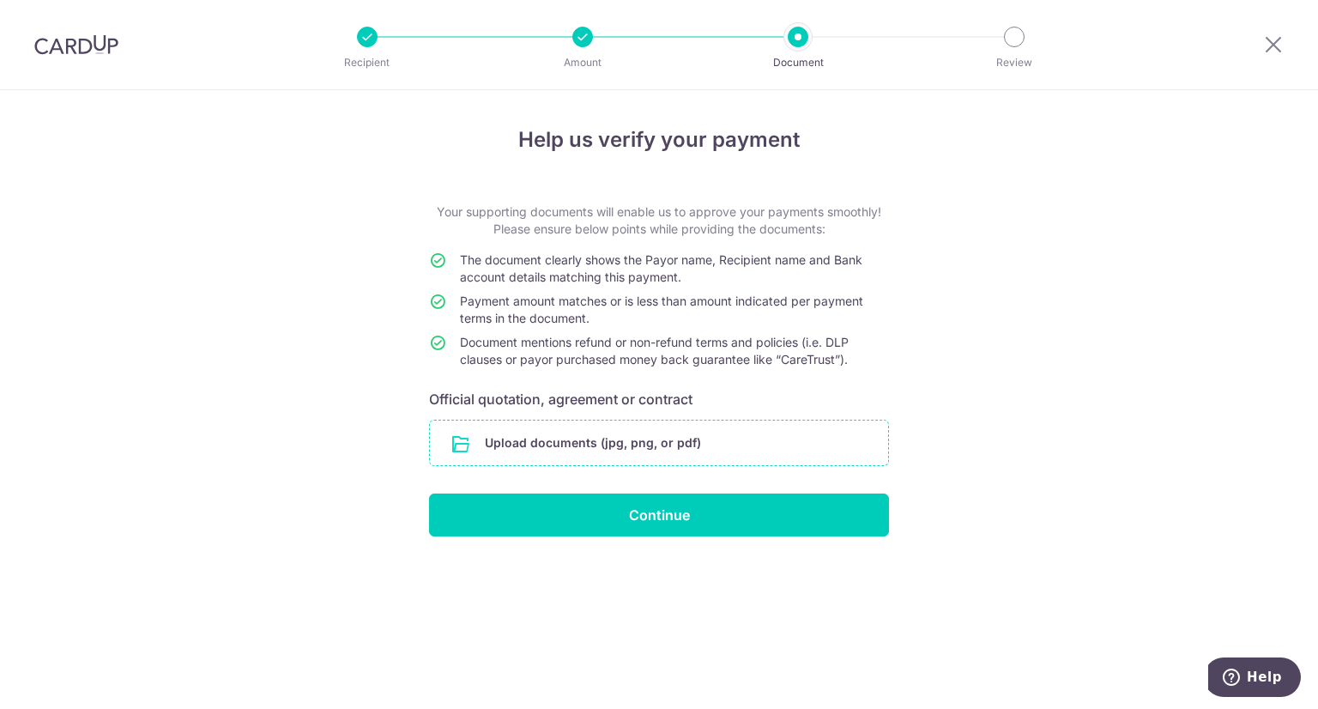
click at [604, 444] on input "file" at bounding box center [659, 442] width 458 height 45
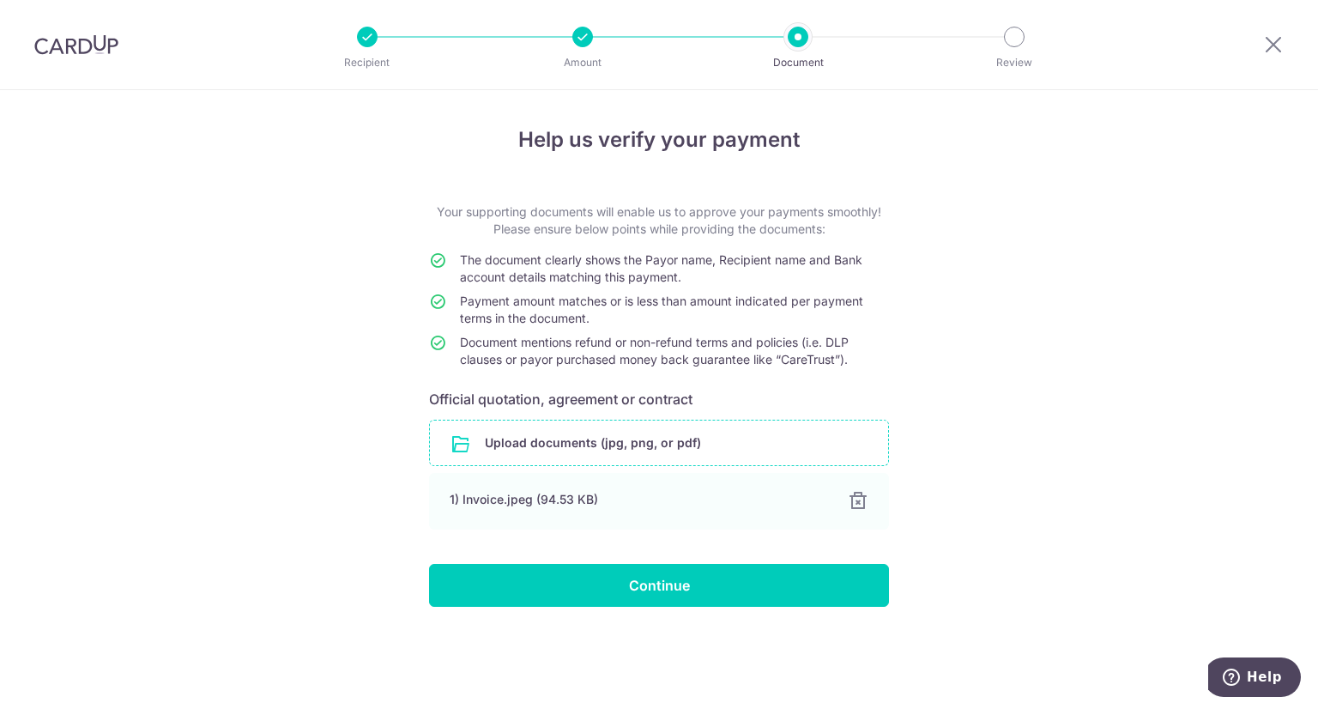
click at [543, 444] on input "file" at bounding box center [659, 442] width 458 height 45
click at [547, 444] on input "file" at bounding box center [659, 442] width 458 height 45
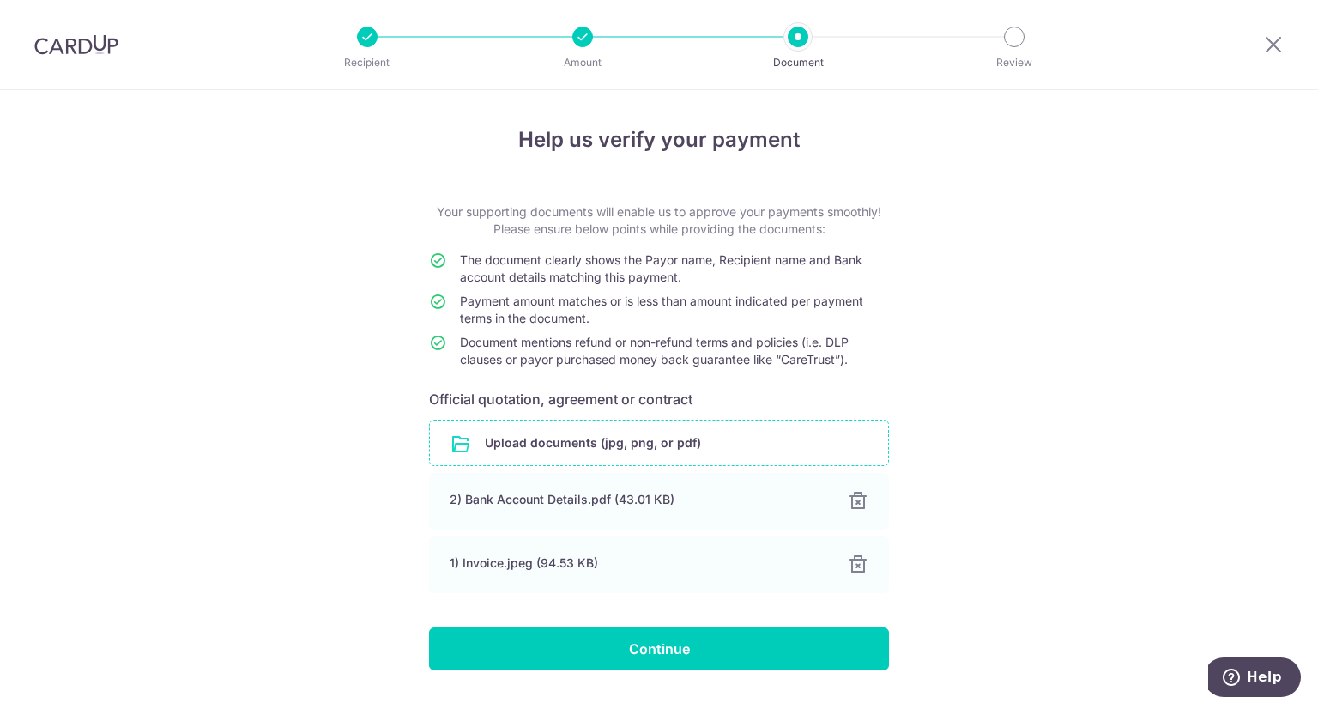
click at [278, 349] on div "Help us verify your payment Your supporting documents will enable us to approve…" at bounding box center [659, 420] width 1318 height 661
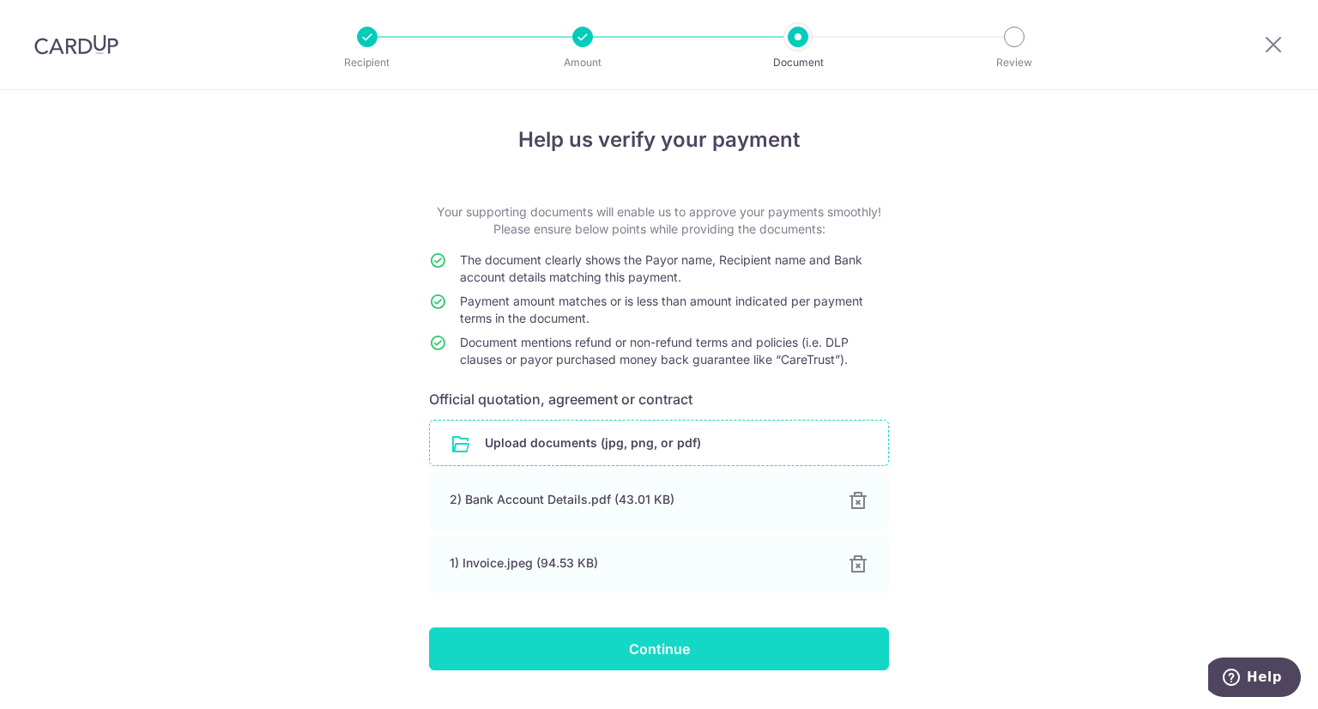
click at [657, 649] on input "Continue" at bounding box center [659, 648] width 460 height 43
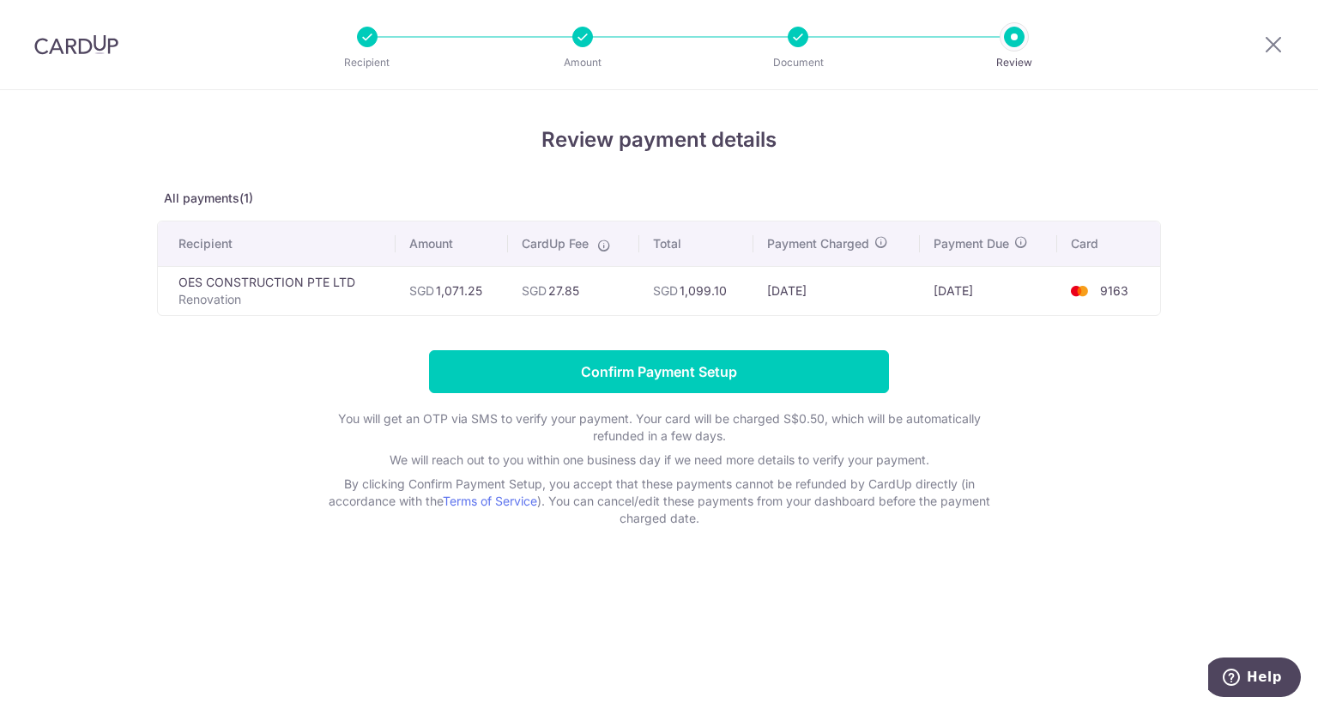
click at [1132, 478] on form "Confirm Payment Setup You will get an OTP via SMS to verify your payment. Your …" at bounding box center [659, 438] width 1004 height 177
click at [680, 379] on input "Confirm Payment Setup" at bounding box center [659, 371] width 460 height 43
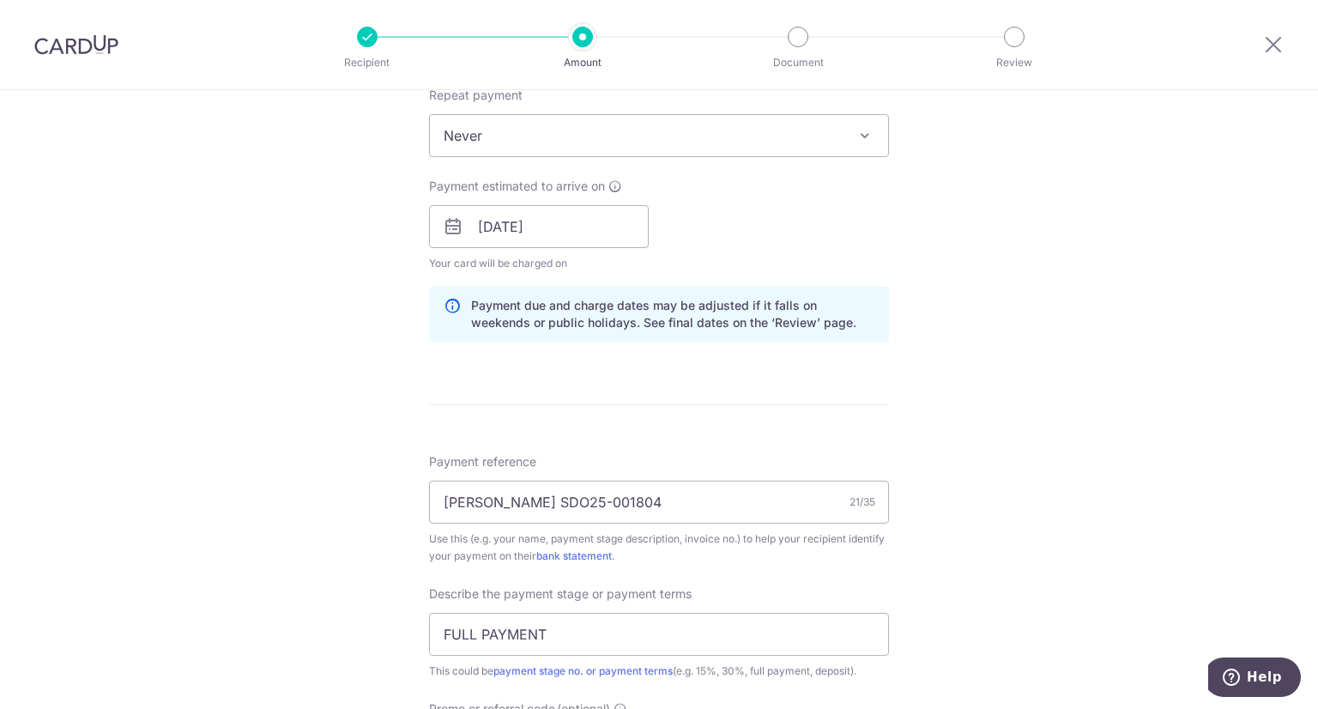
scroll to position [1115, 0]
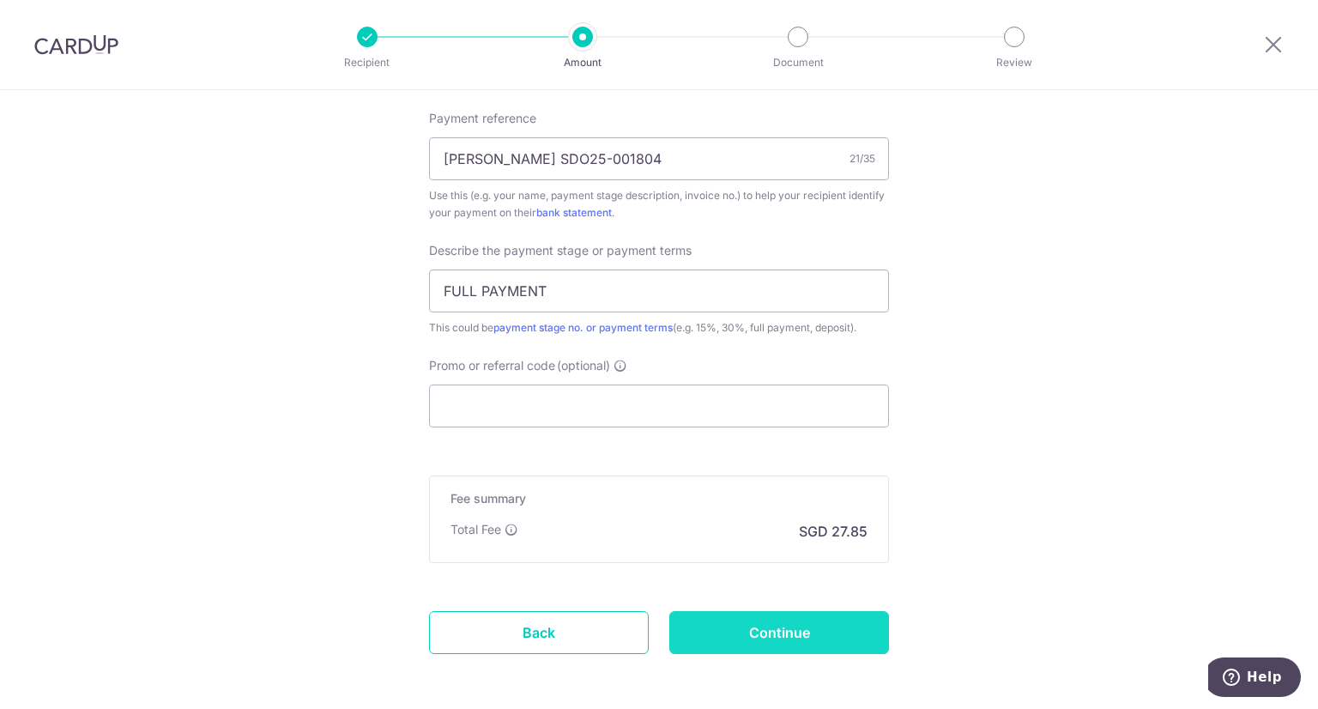
click at [806, 620] on input "Continue" at bounding box center [779, 632] width 220 height 43
type input "Update Schedule"
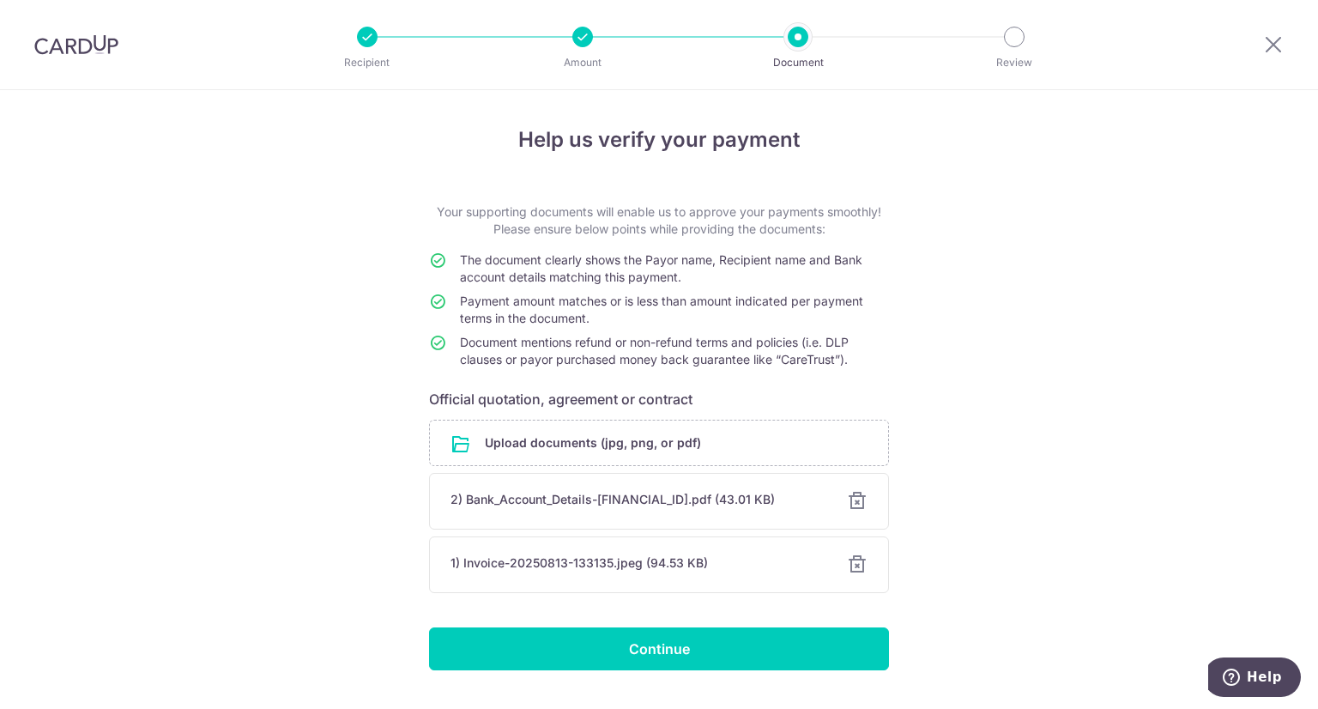
click at [625, 674] on div "Help us verify your payment Your supporting documents will enable us to approve…" at bounding box center [659, 420] width 1318 height 661
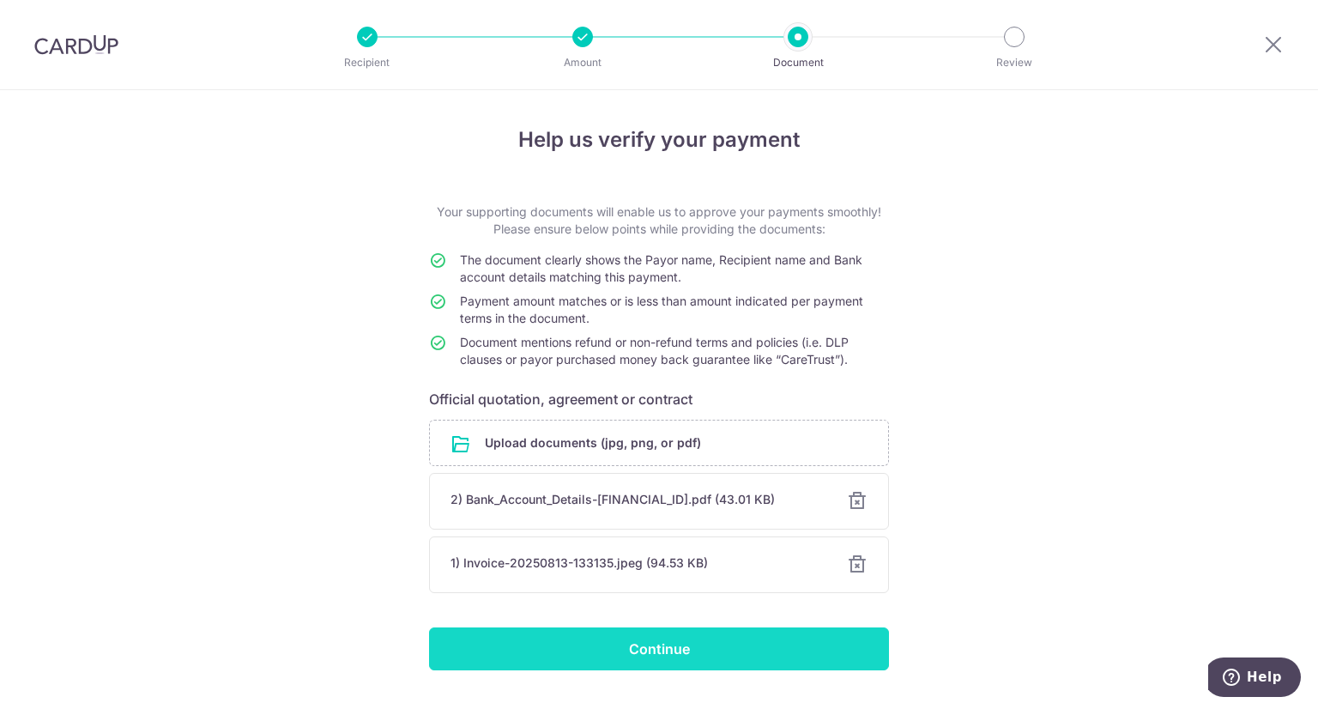
click at [673, 649] on input "Continue" at bounding box center [659, 648] width 460 height 43
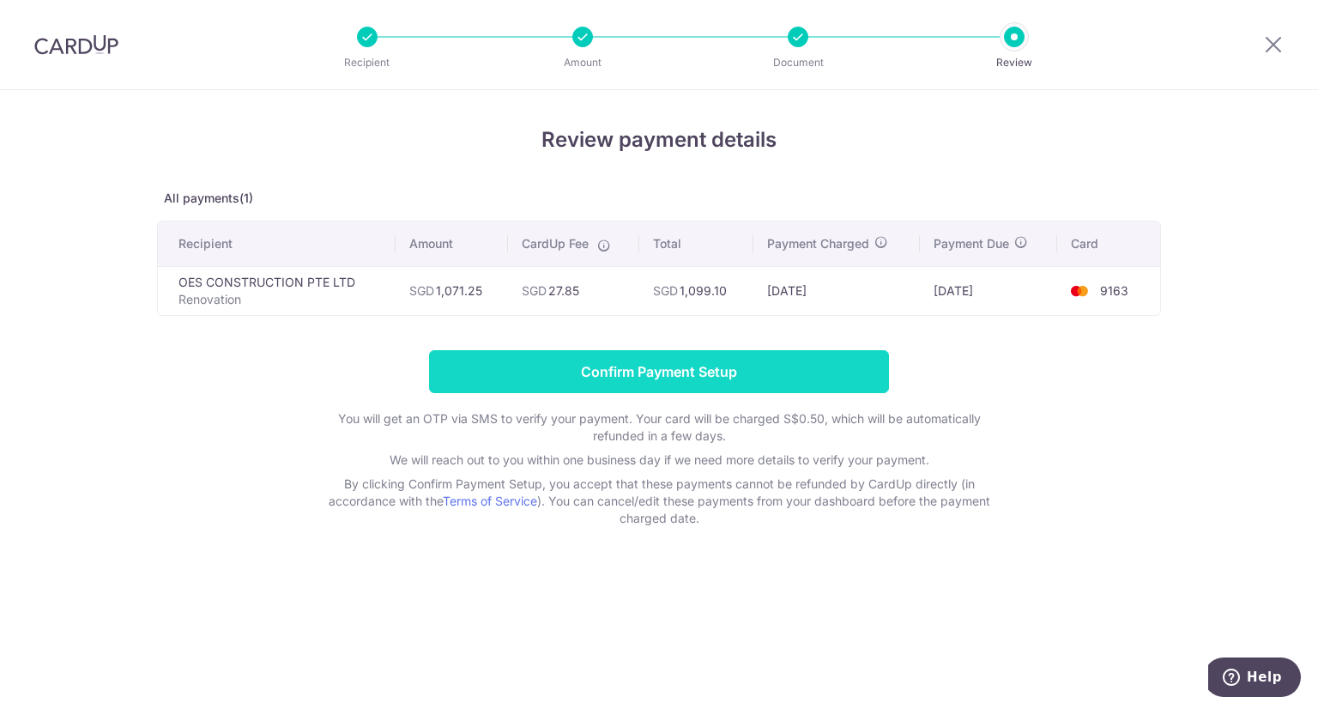
click at [789, 371] on input "Confirm Payment Setup" at bounding box center [659, 371] width 460 height 43
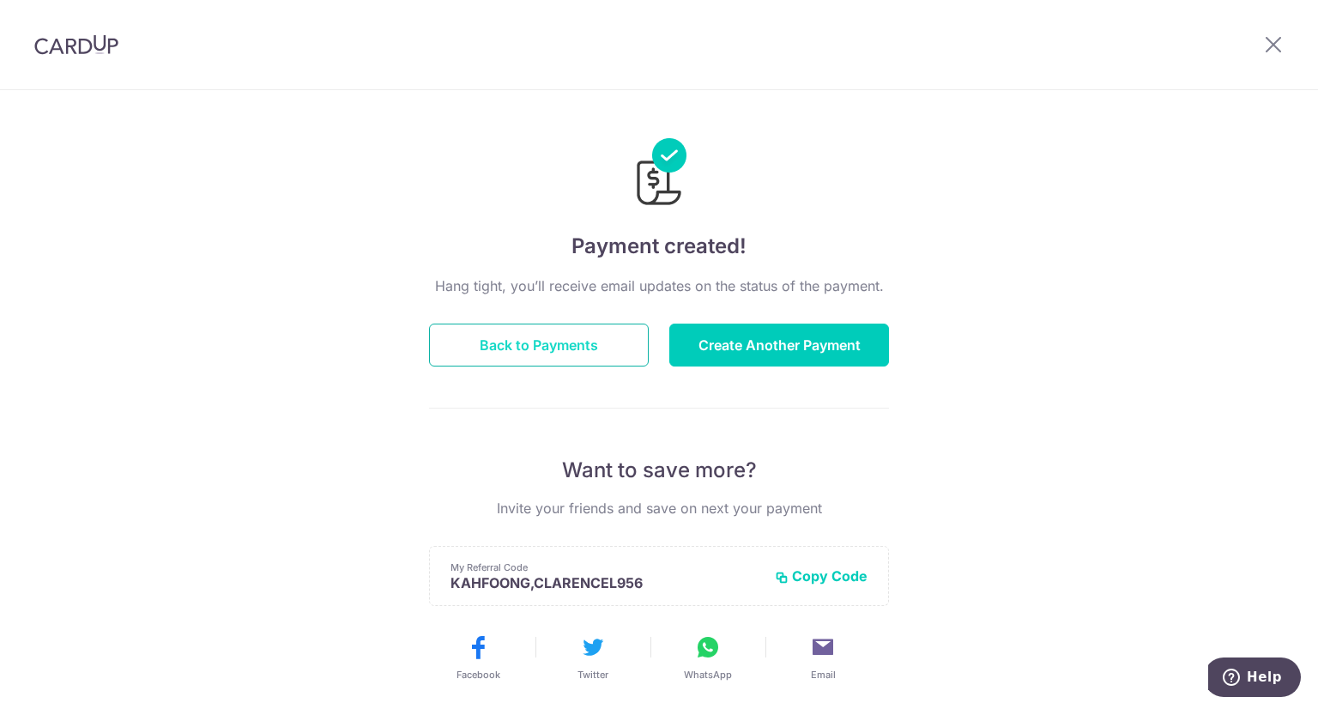
click at [538, 347] on button "Back to Payments" at bounding box center [539, 344] width 220 height 43
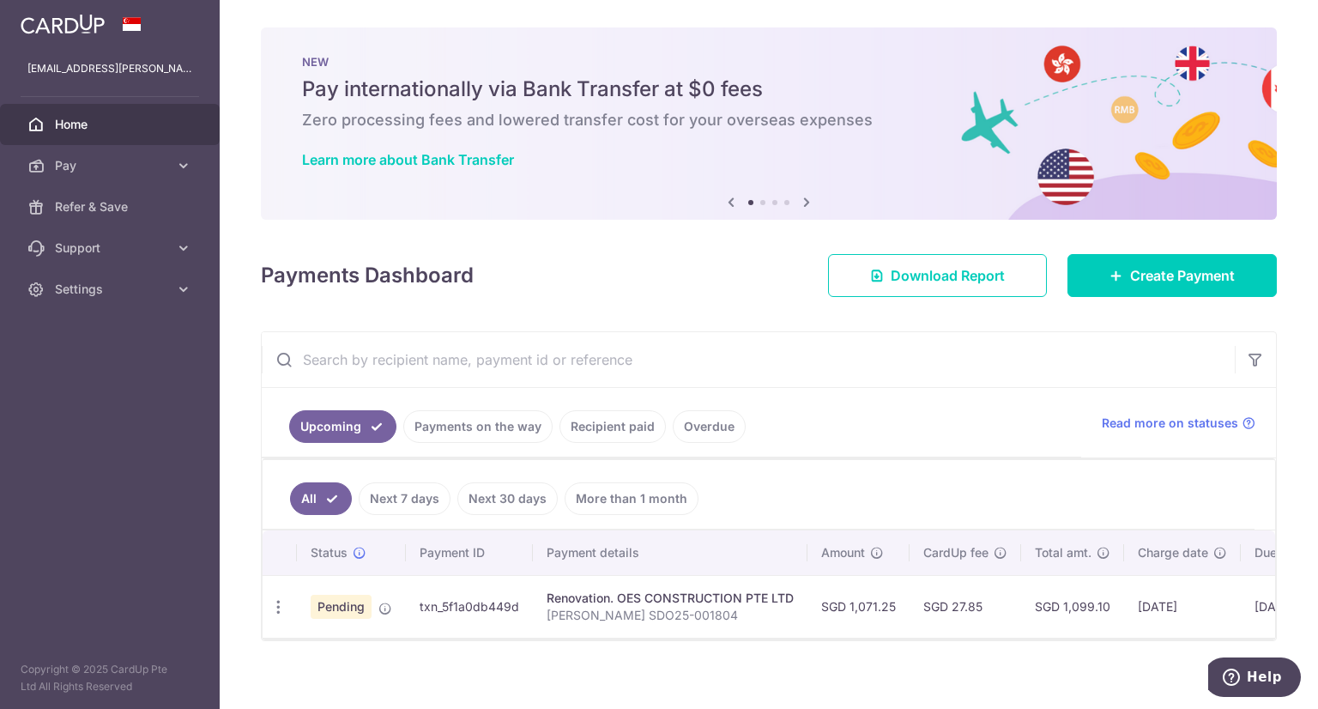
click at [484, 437] on link "Payments on the way" at bounding box center [477, 426] width 149 height 33
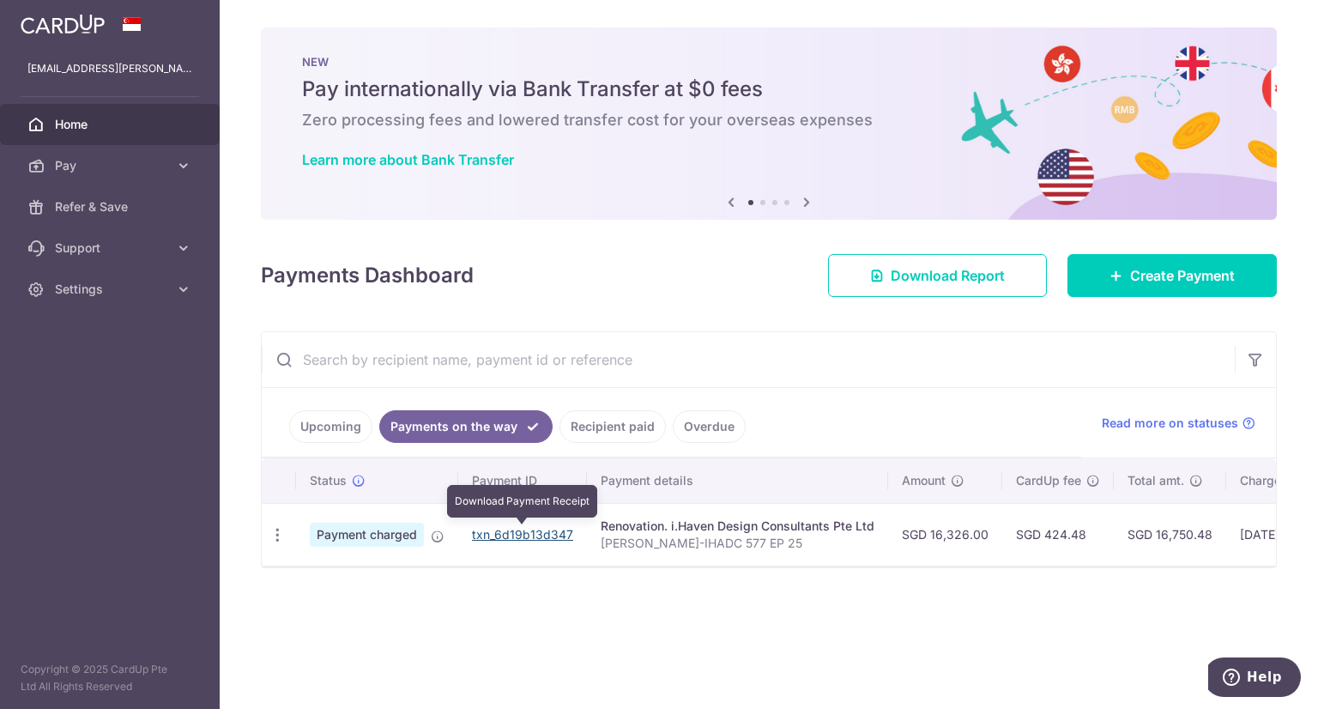
click at [552, 530] on link "txn_6d19b13d347" at bounding box center [522, 534] width 101 height 15
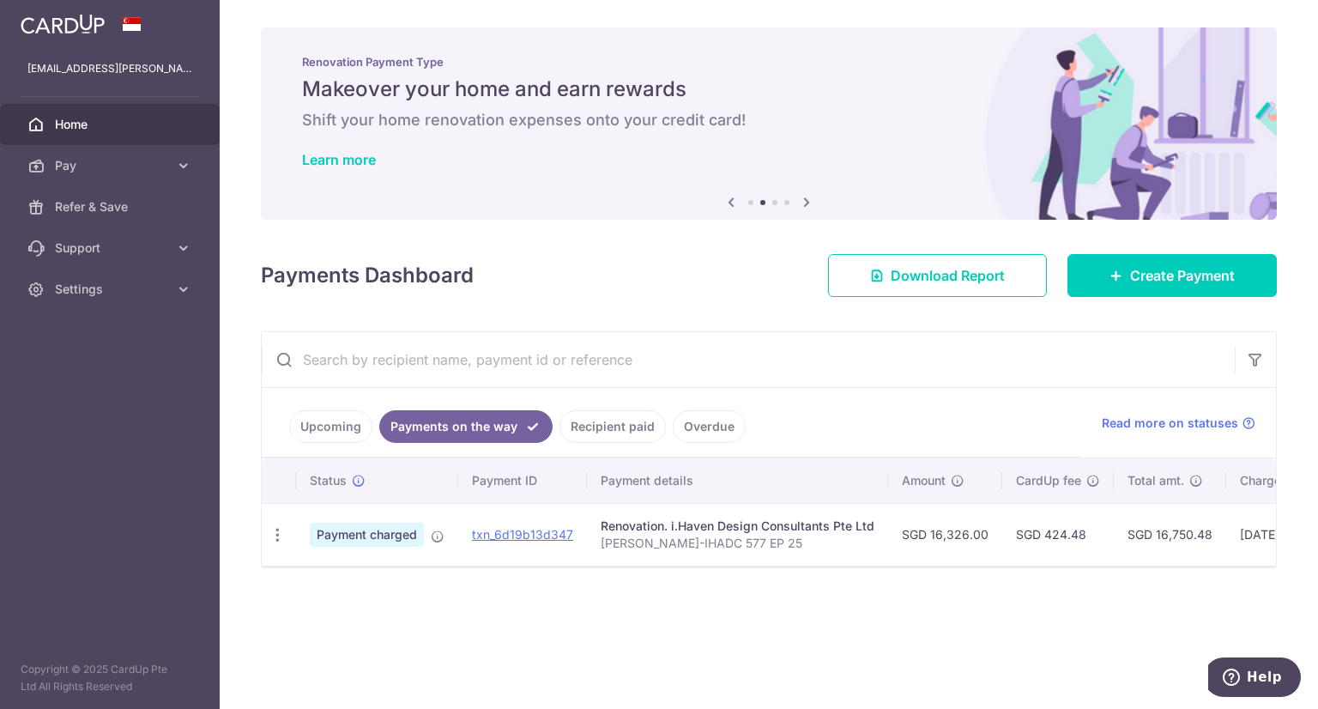
click at [341, 437] on link "Upcoming" at bounding box center [330, 426] width 83 height 33
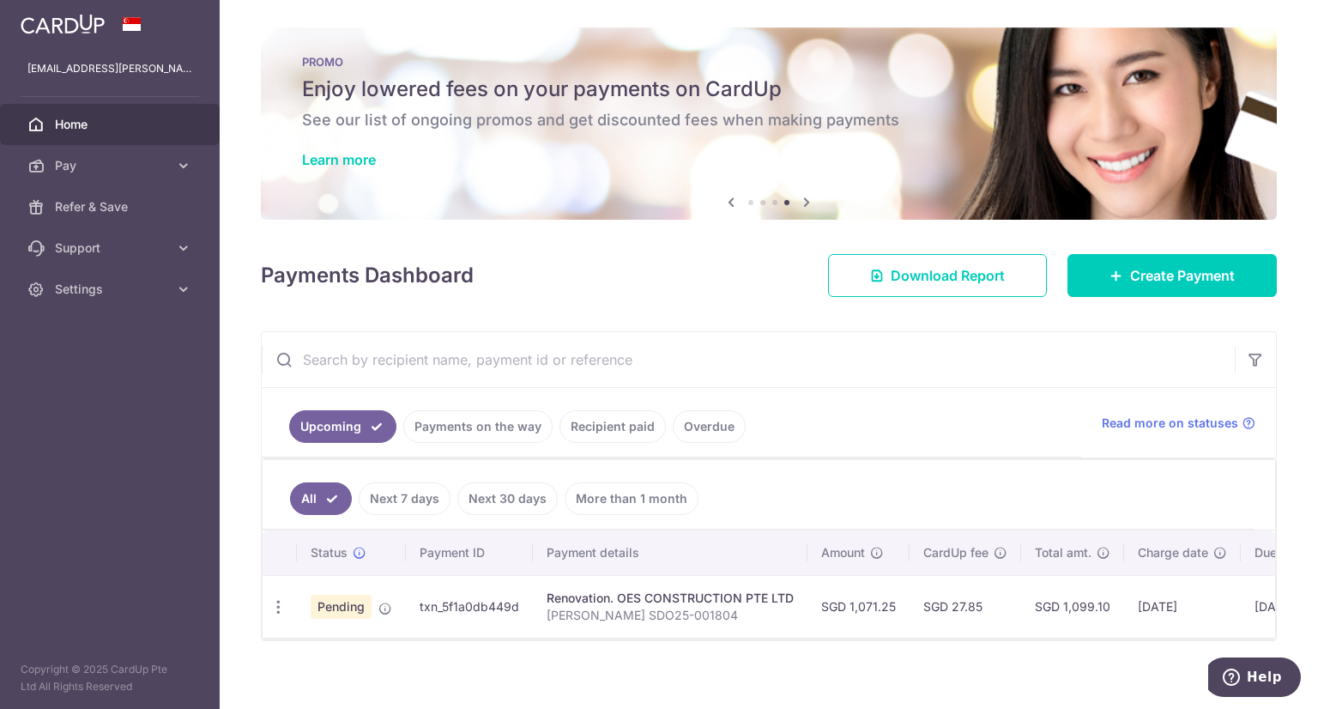
click at [463, 432] on link "Payments on the way" at bounding box center [477, 426] width 149 height 33
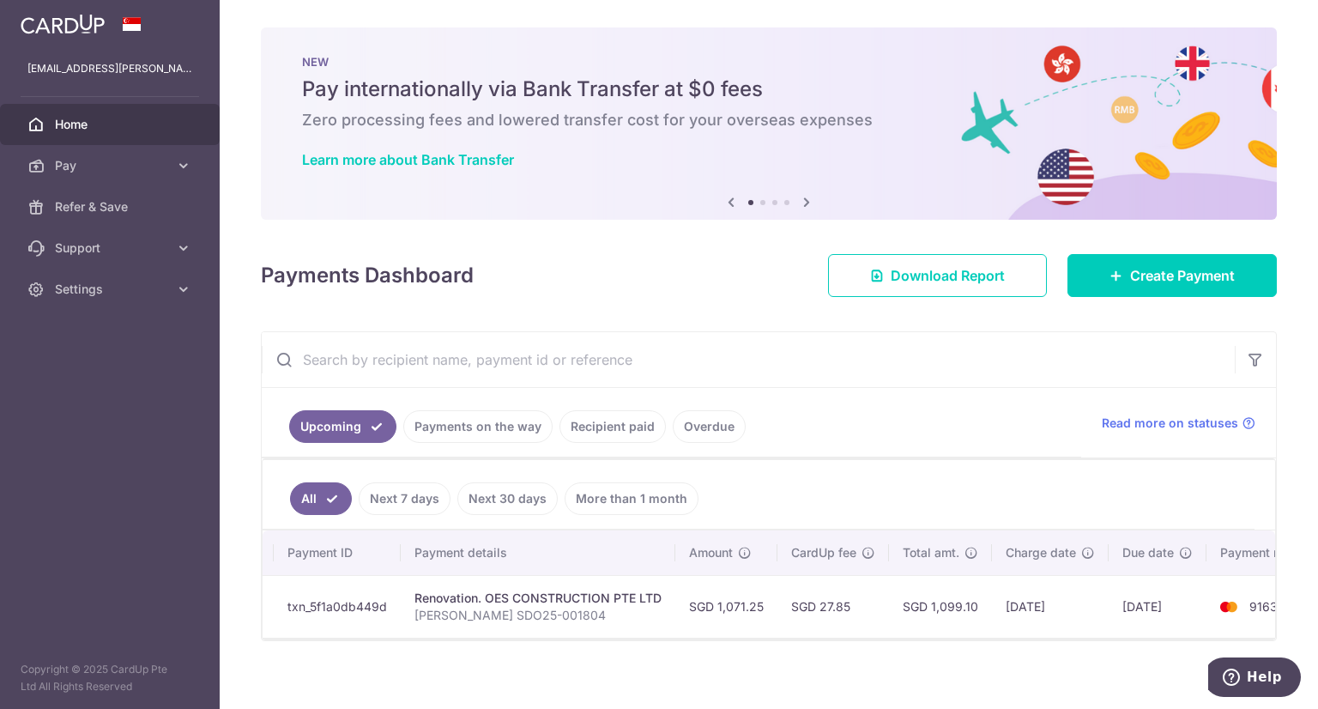
scroll to position [0, 194]
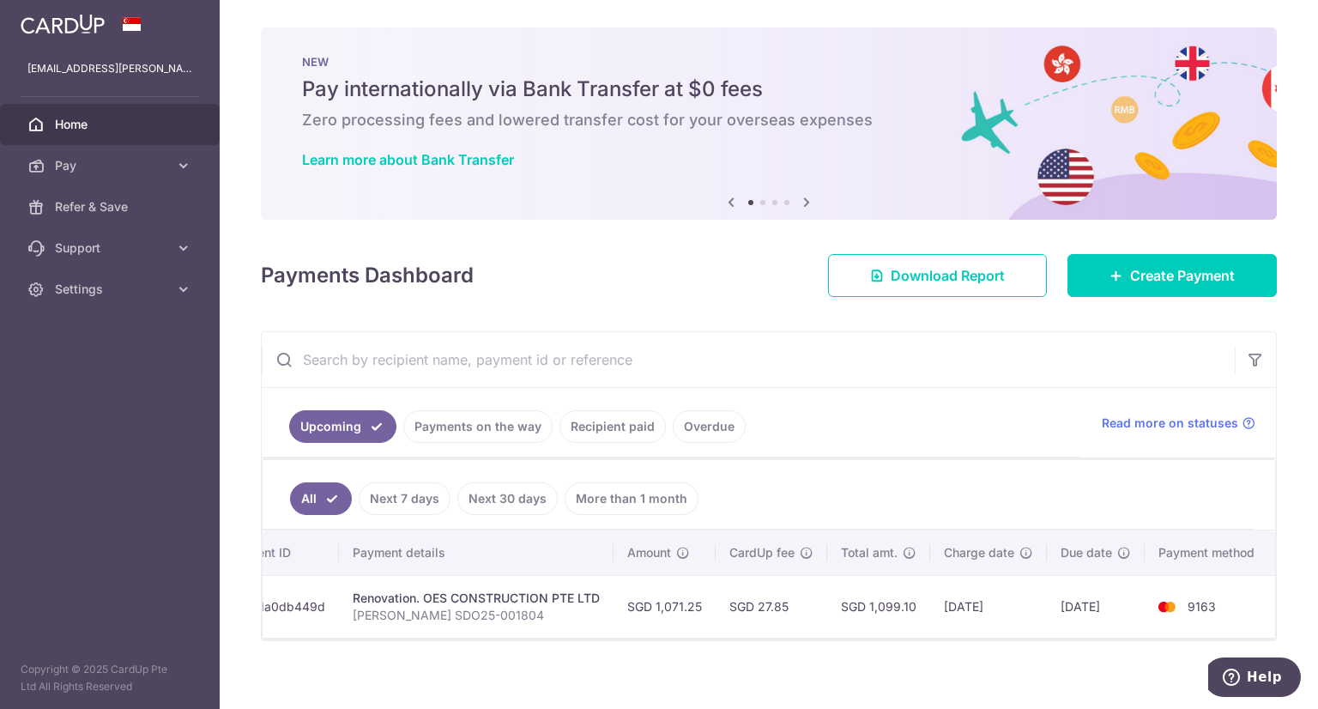
drag, startPoint x: 1073, startPoint y: 637, endPoint x: 34, endPoint y: 3, distance: 1217.4
drag, startPoint x: 1101, startPoint y: 598, endPoint x: 1129, endPoint y: 600, distance: 27.6
click at [1129, 600] on td "[DATE]" at bounding box center [1096, 606] width 98 height 63
